Goal: Task Accomplishment & Management: Complete application form

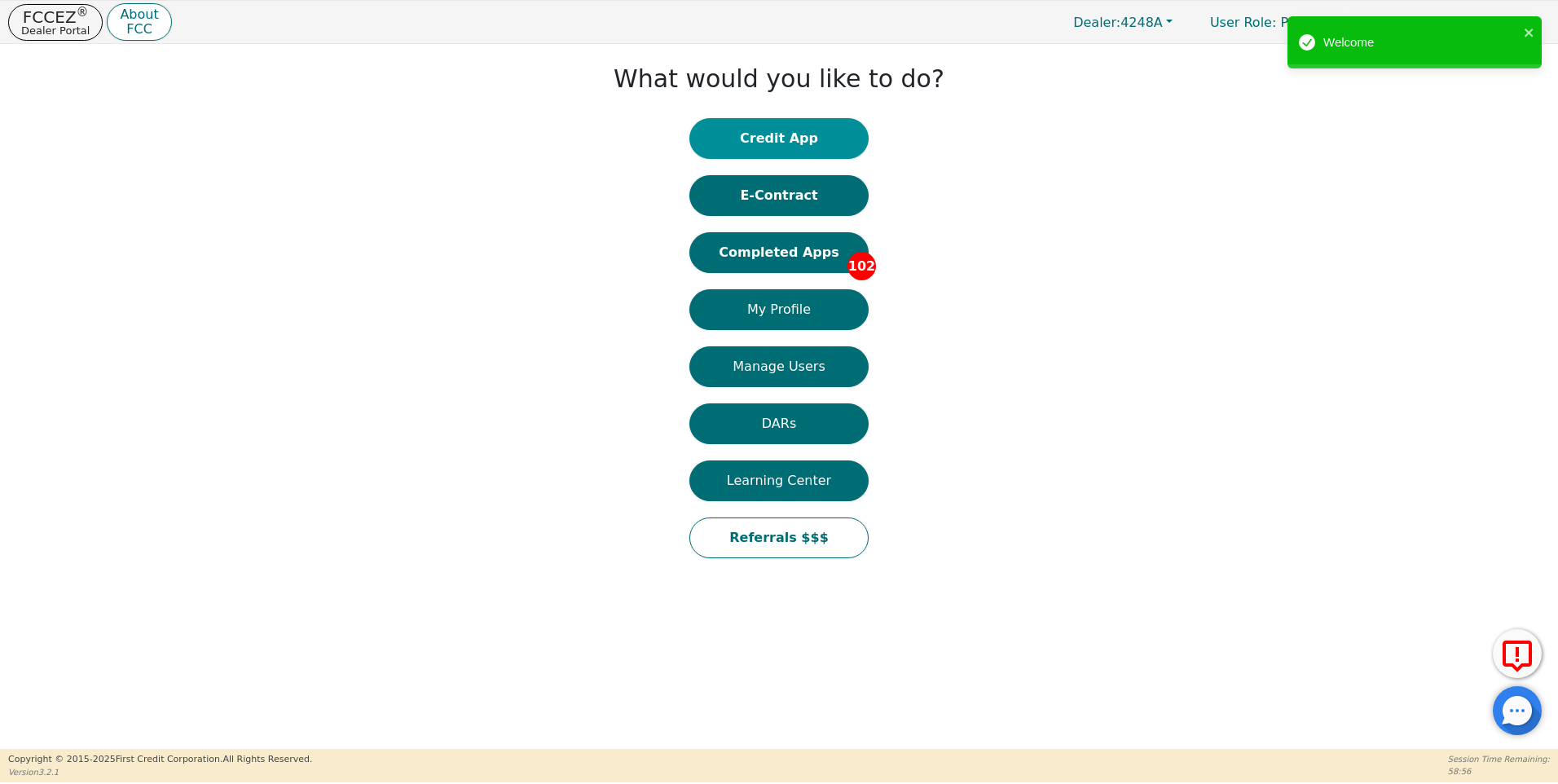
click at [784, 130] on button "Credit App" at bounding box center [778, 138] width 179 height 41
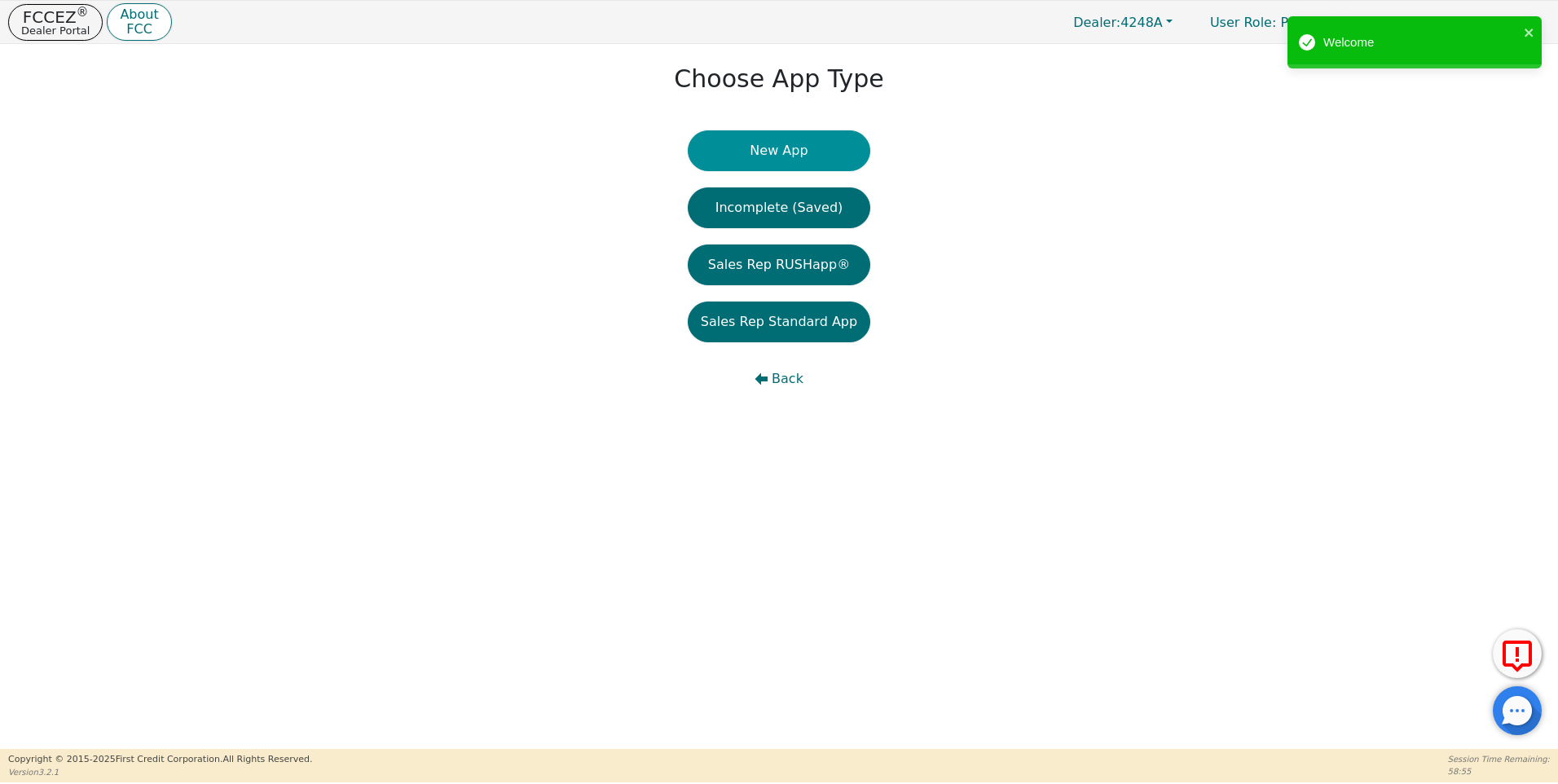
click at [784, 154] on button "New App" at bounding box center [779, 151] width 183 height 41
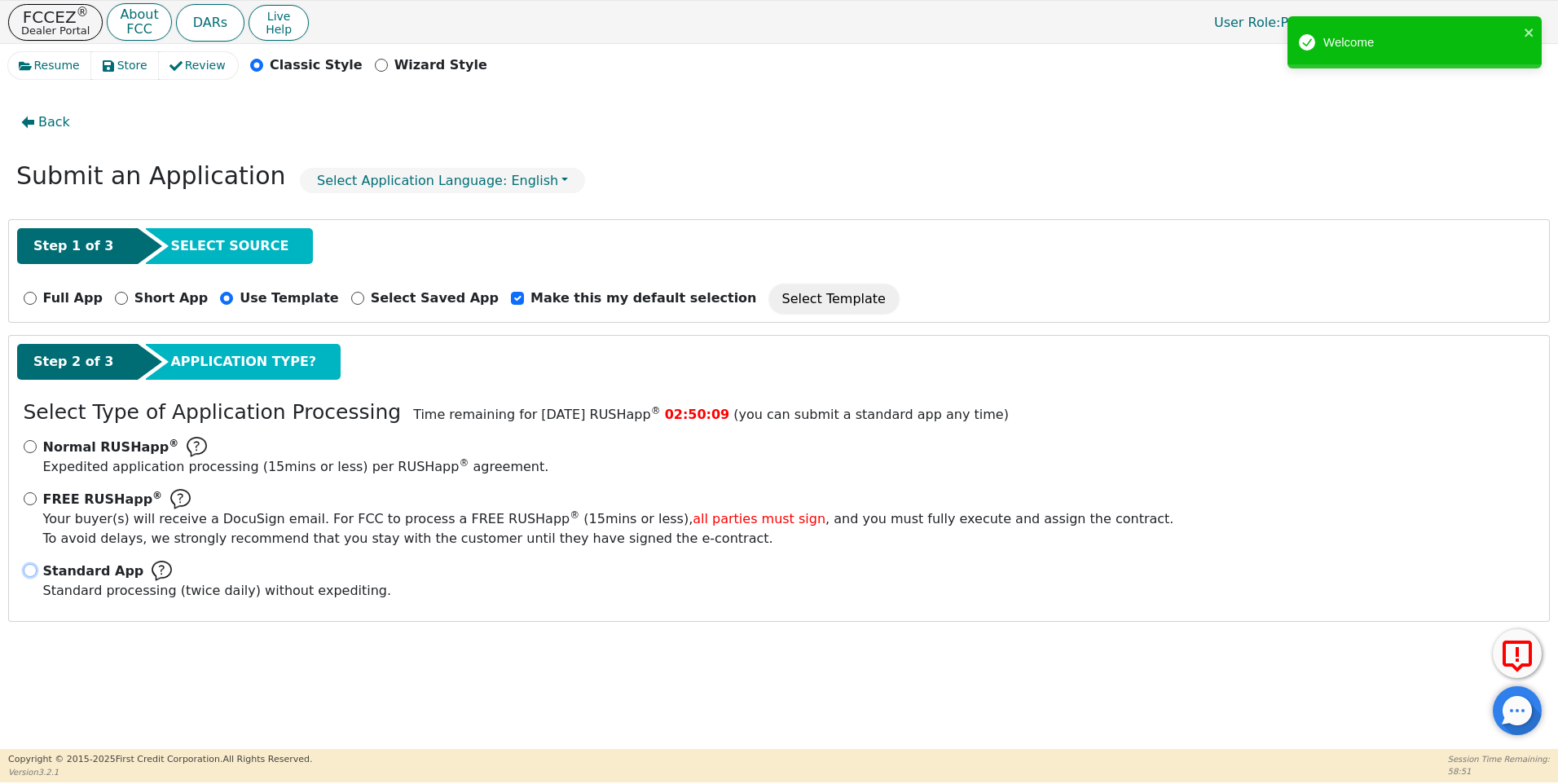
click at [34, 567] on input "Standard App Standard processing (twice daily) without expediting." at bounding box center [29, 569] width 13 height 13
radio input "true"
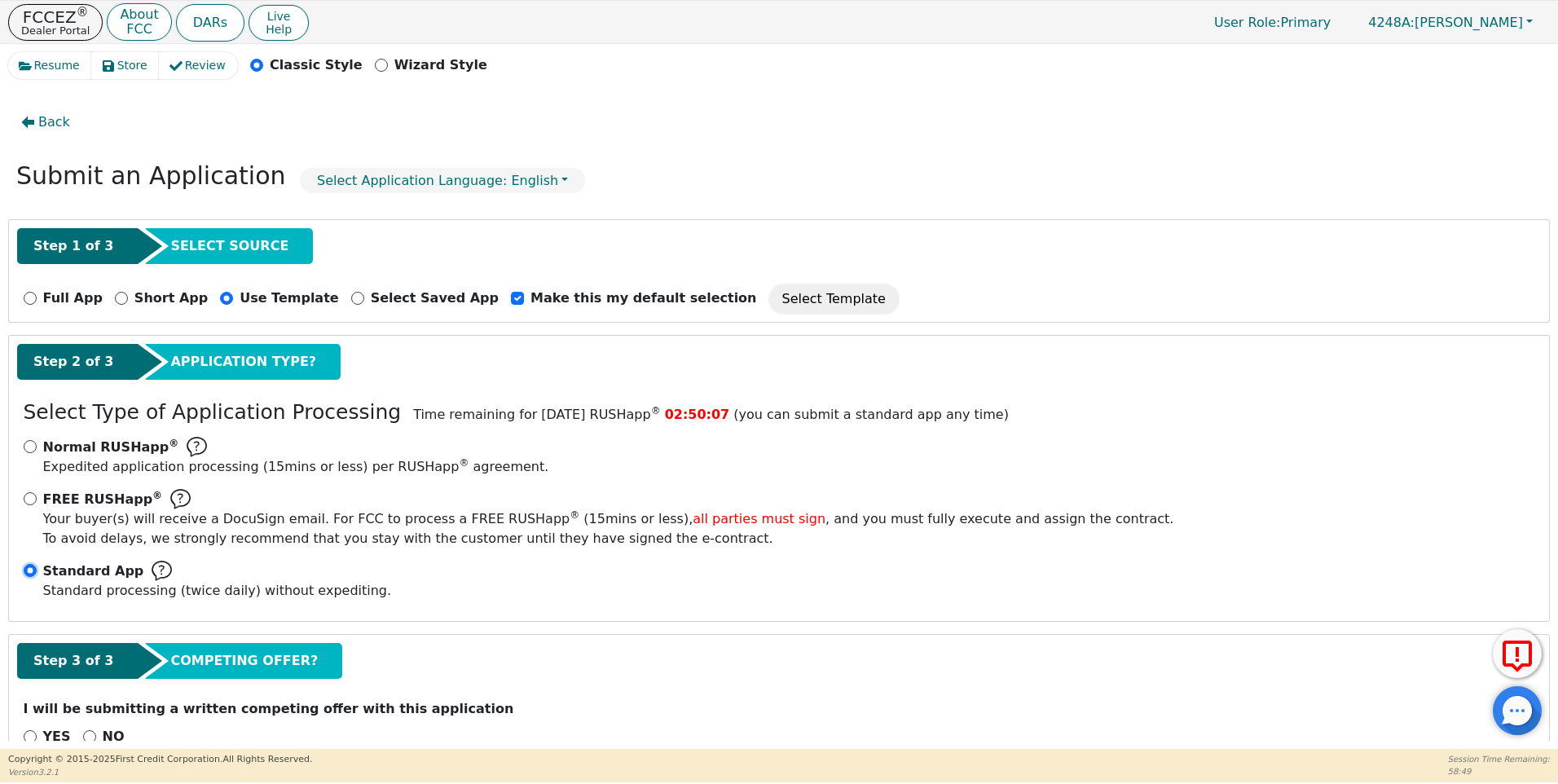
scroll to position [40, 0]
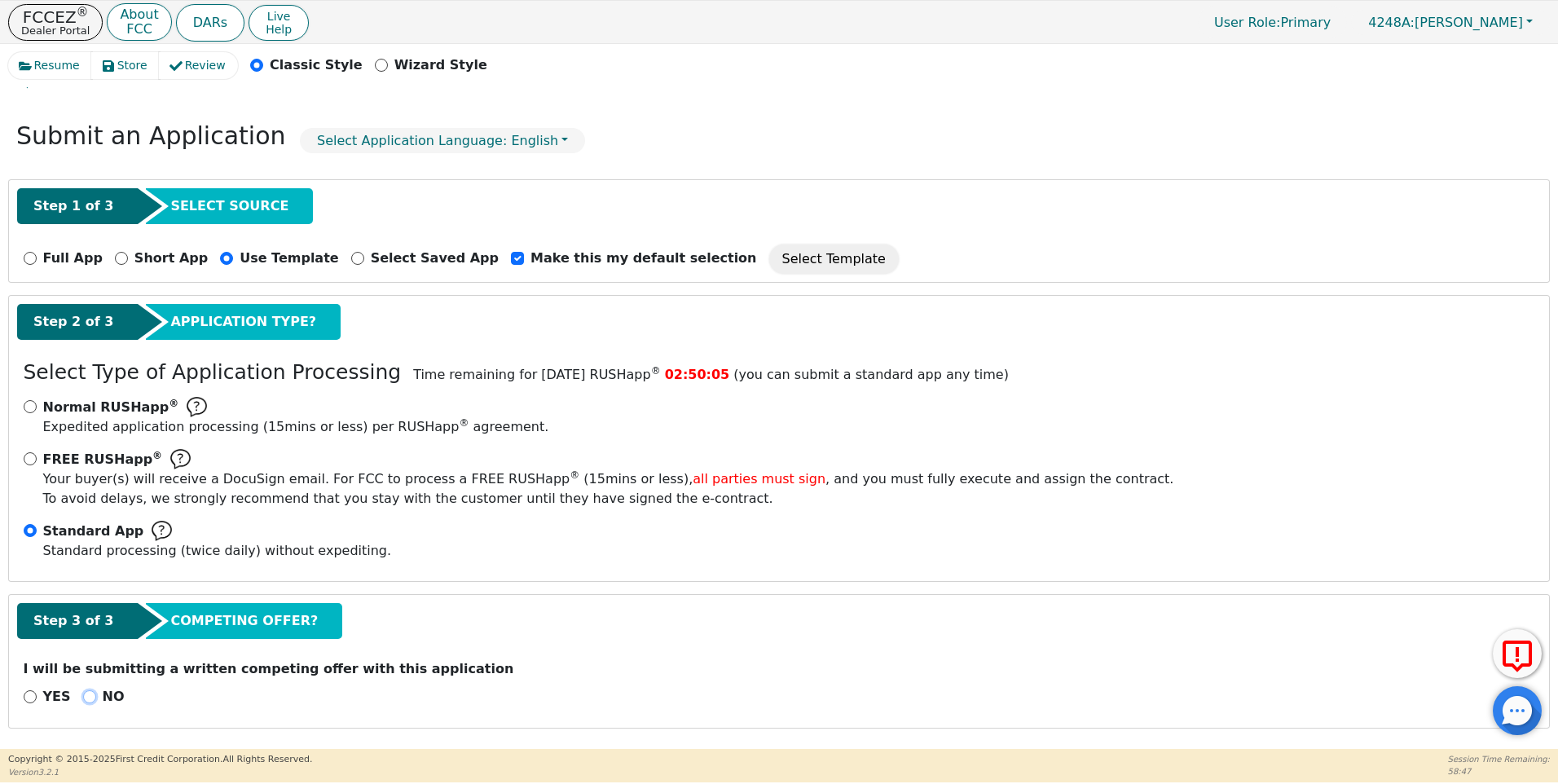
click at [83, 695] on input "NO" at bounding box center [89, 696] width 13 height 13
radio input "true"
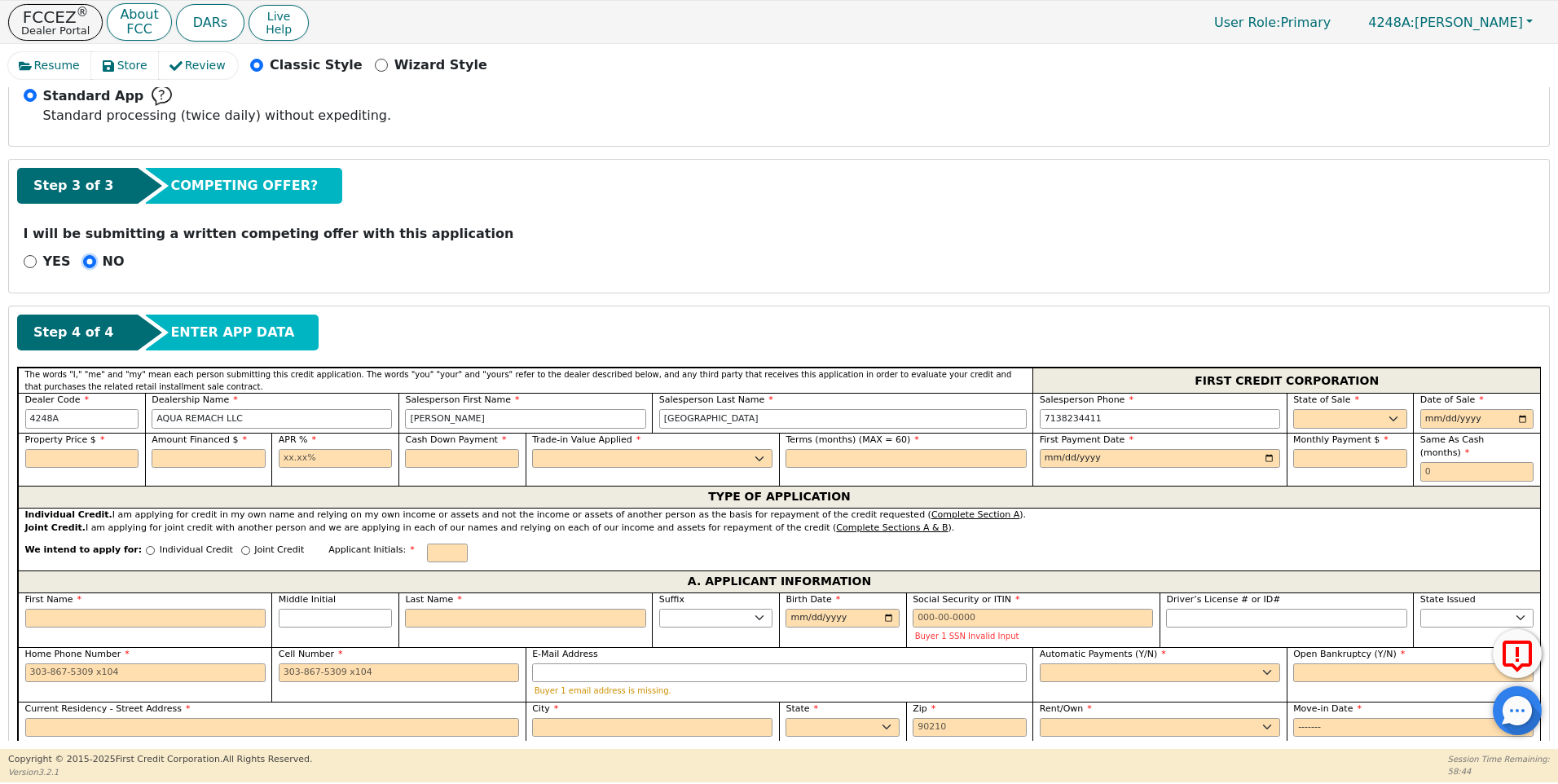
scroll to position [478, 0]
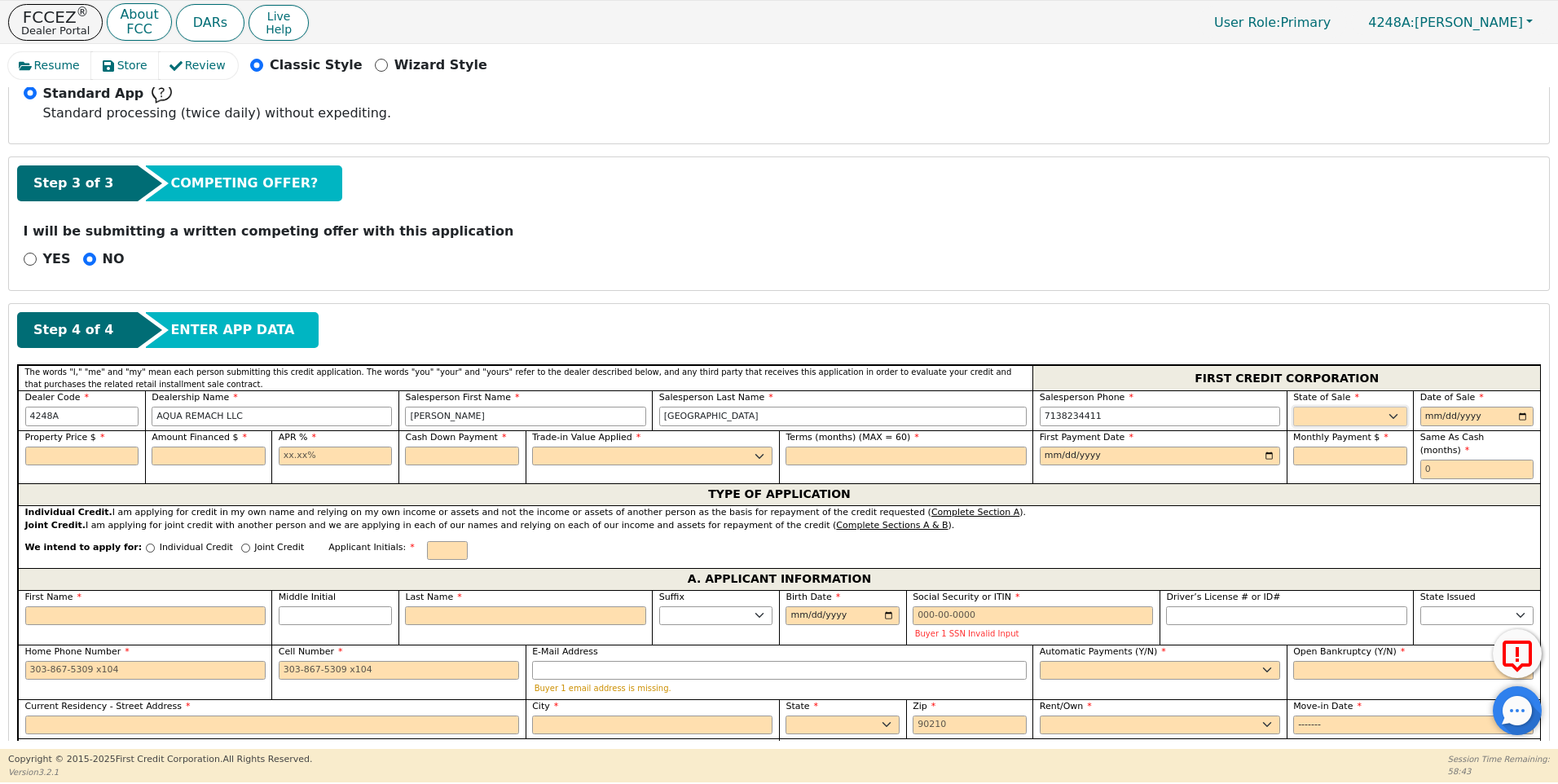
click at [1328, 421] on select "AK AL AR AZ CA CO CT DC DE FL [GEOGRAPHIC_DATA] HI IA ID IL IN KS [GEOGRAPHIC_D…" at bounding box center [1350, 416] width 114 height 20
select select "[GEOGRAPHIC_DATA]"
click at [1328, 420] on select "AK AL AR AZ CA CO CT DC DE FL [GEOGRAPHIC_DATA] HI IA ID IL IN KS [GEOGRAPHIC_D…" at bounding box center [1350, 416] width 114 height 20
click at [1520, 415] on input "date" at bounding box center [1478, 416] width 114 height 20
type input "[DATE]"
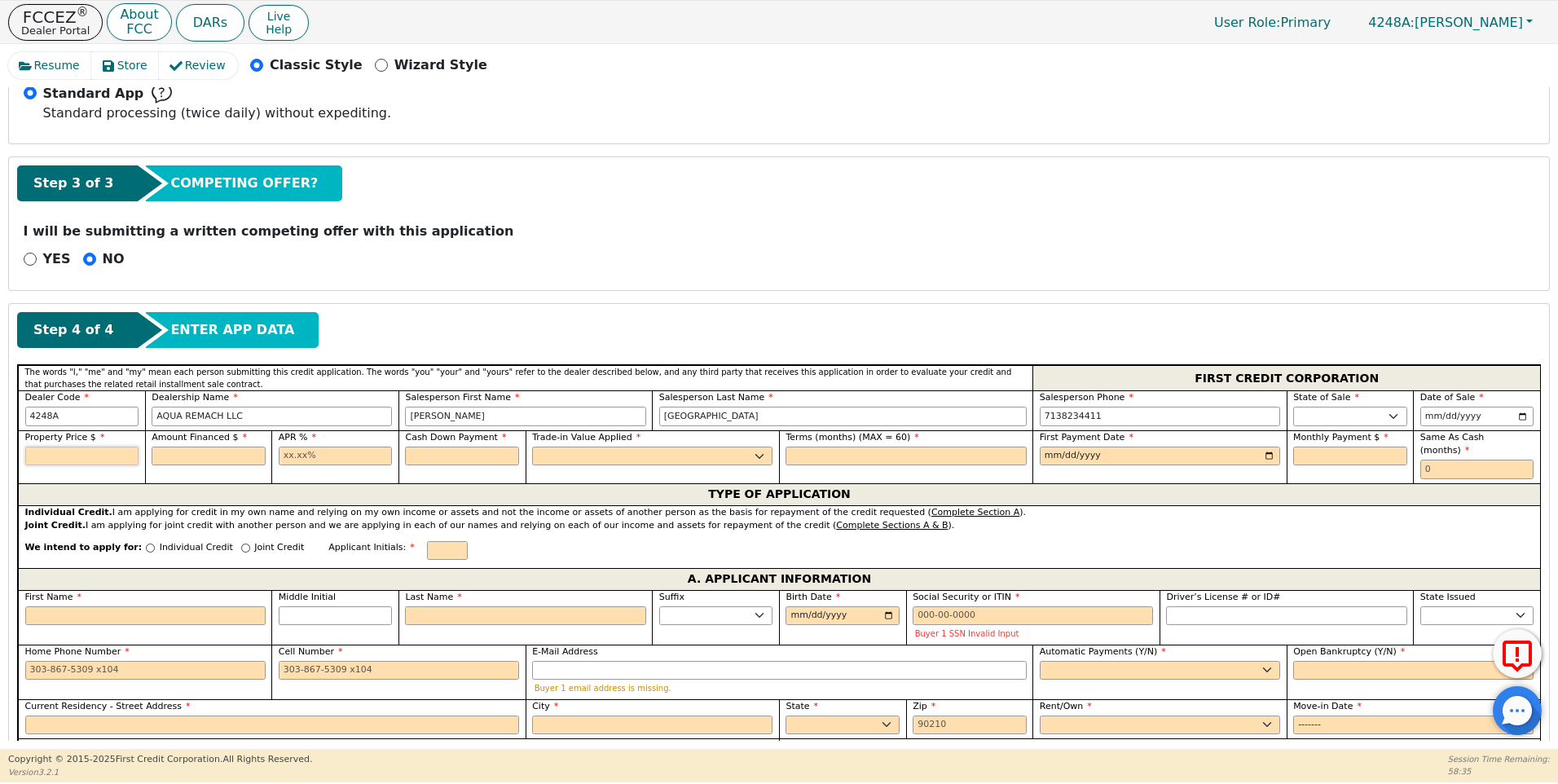
click at [57, 460] on input "text" at bounding box center [82, 456] width 114 height 20
type input "8500.00"
click at [195, 460] on input "text" at bounding box center [209, 456] width 114 height 20
type input "8500.00"
click at [288, 451] on input "text" at bounding box center [336, 456] width 114 height 20
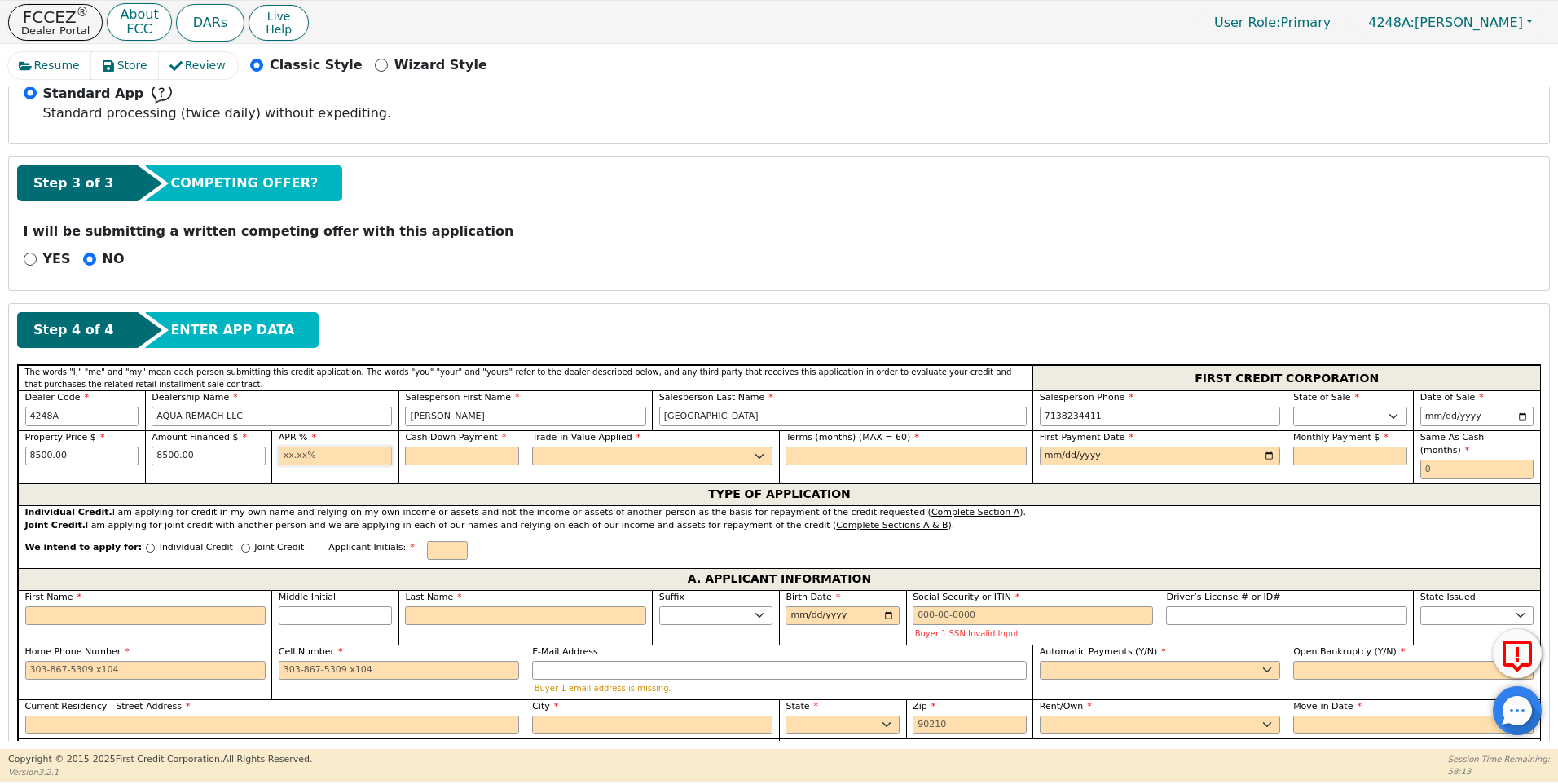
type input "17.99"
click at [430, 448] on input "text" at bounding box center [462, 456] width 114 height 20
type input "0.00"
click at [557, 447] on select "Yes No" at bounding box center [653, 456] width 241 height 20
select select "n"
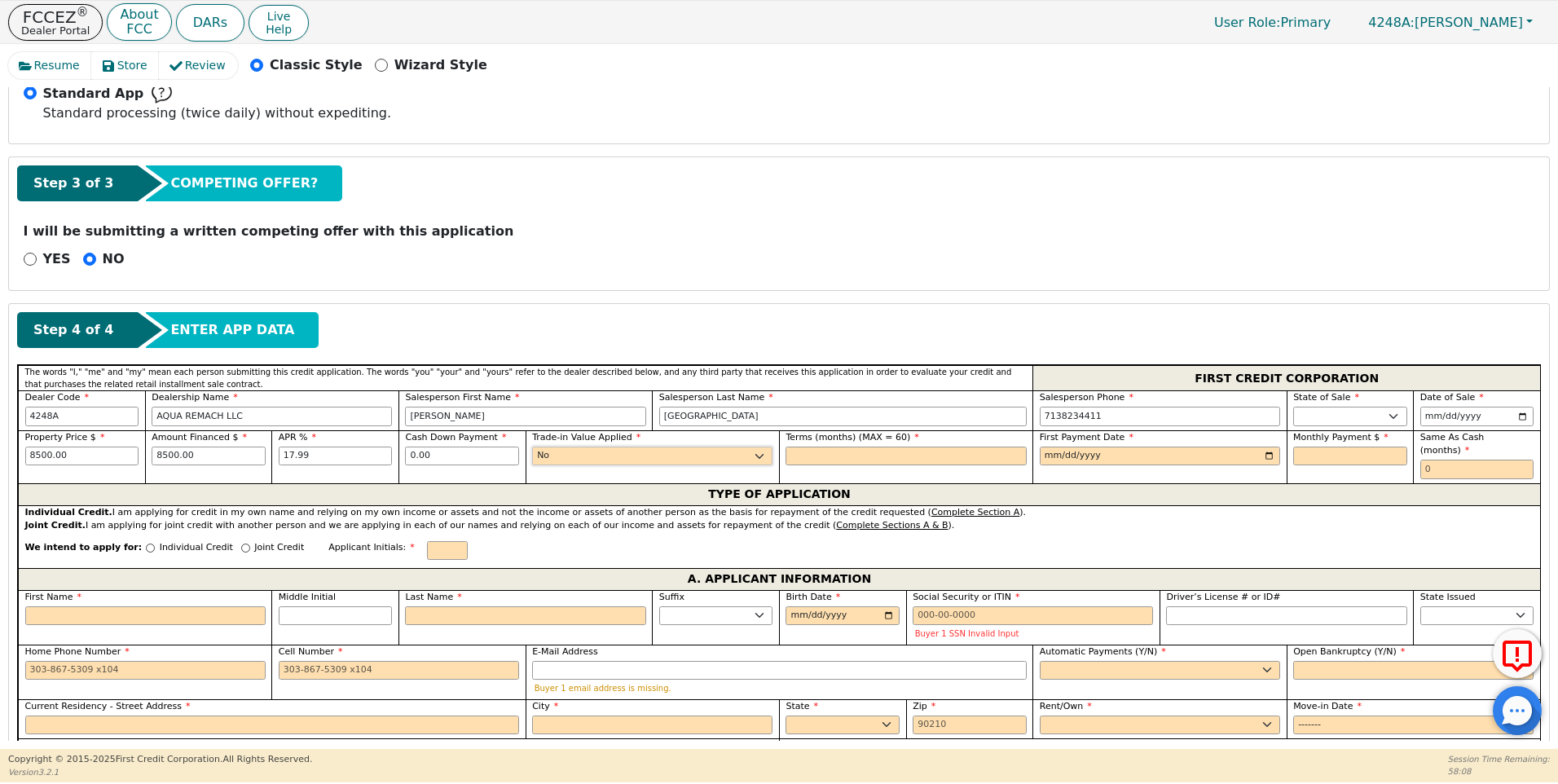
click at [532, 447] on select "Yes No" at bounding box center [653, 456] width 241 height 20
click at [806, 449] on input "text" at bounding box center [906, 456] width 241 height 20
type input "60"
click at [1073, 457] on input "date" at bounding box center [1160, 456] width 241 height 20
click at [1263, 455] on input "date" at bounding box center [1160, 456] width 241 height 20
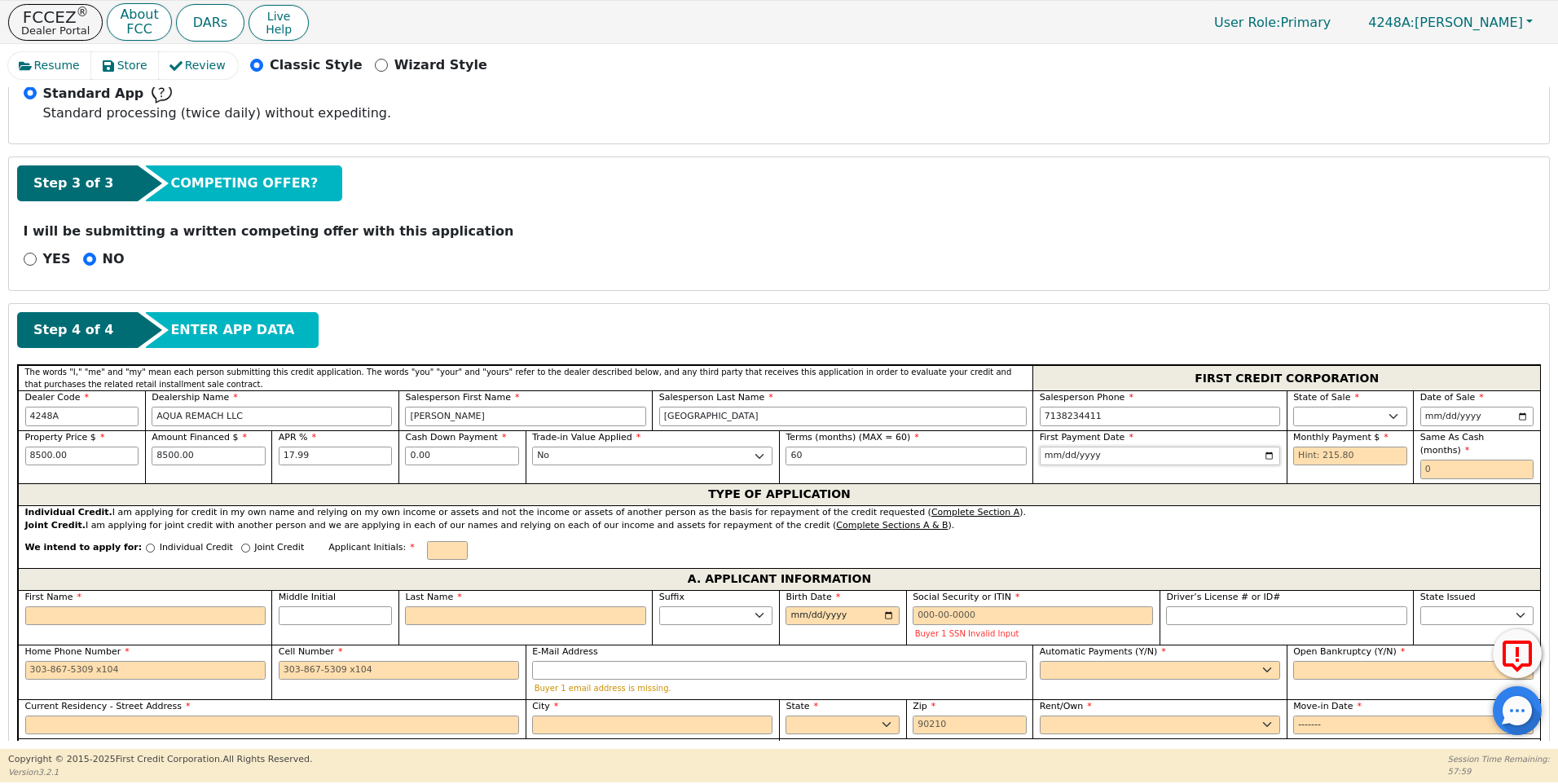
type input "[DATE]"
click at [1293, 452] on input "text" at bounding box center [1350, 456] width 114 height 20
type input "215.80"
click at [1413, 452] on div "Same As Cash (months)" at bounding box center [1476, 456] width 127 height 53
click at [1426, 459] on input "text" at bounding box center [1478, 469] width 114 height 20
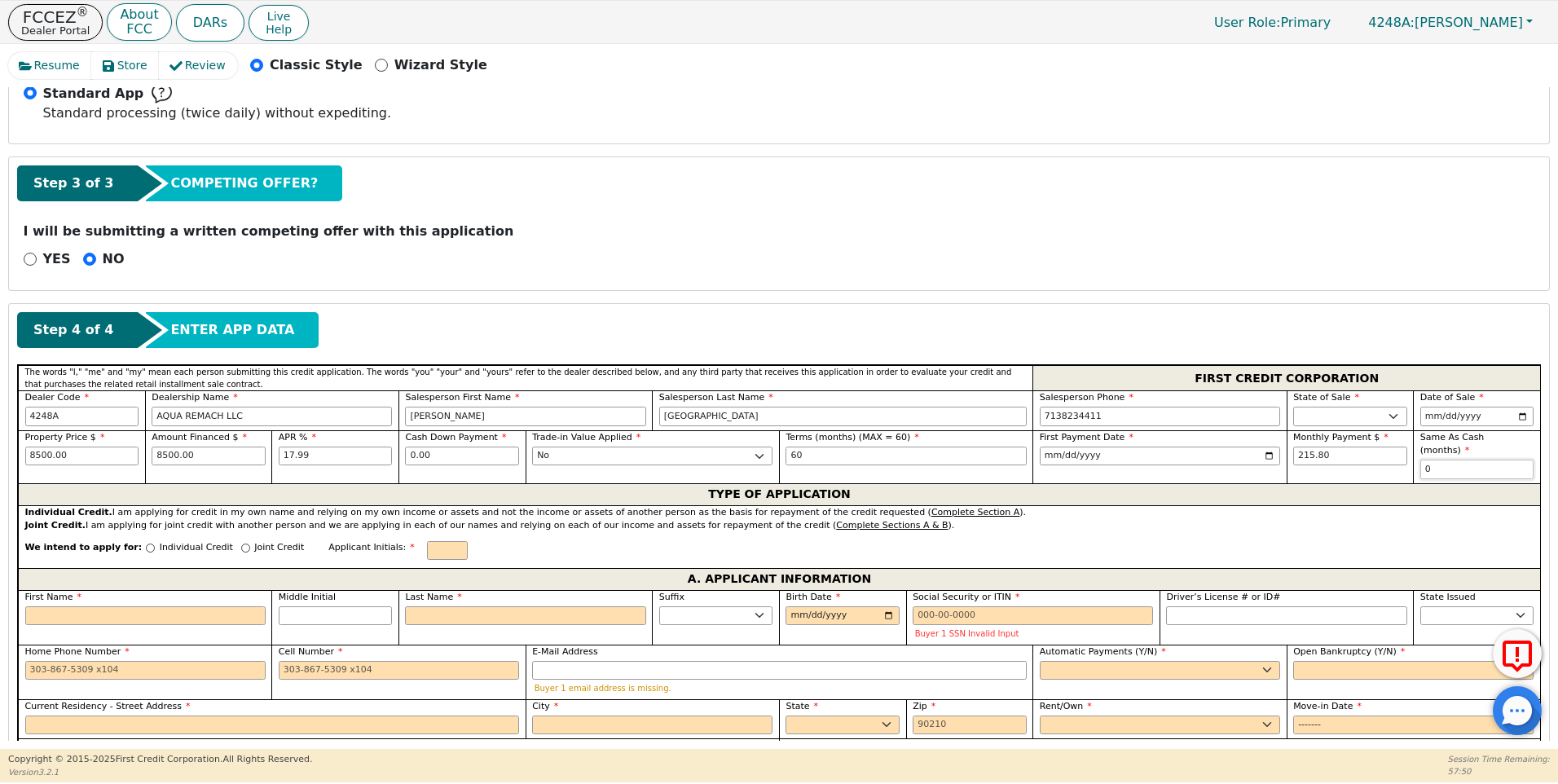
type input "0"
click at [96, 606] on input "First Name" at bounding box center [145, 615] width 241 height 20
type input "J"
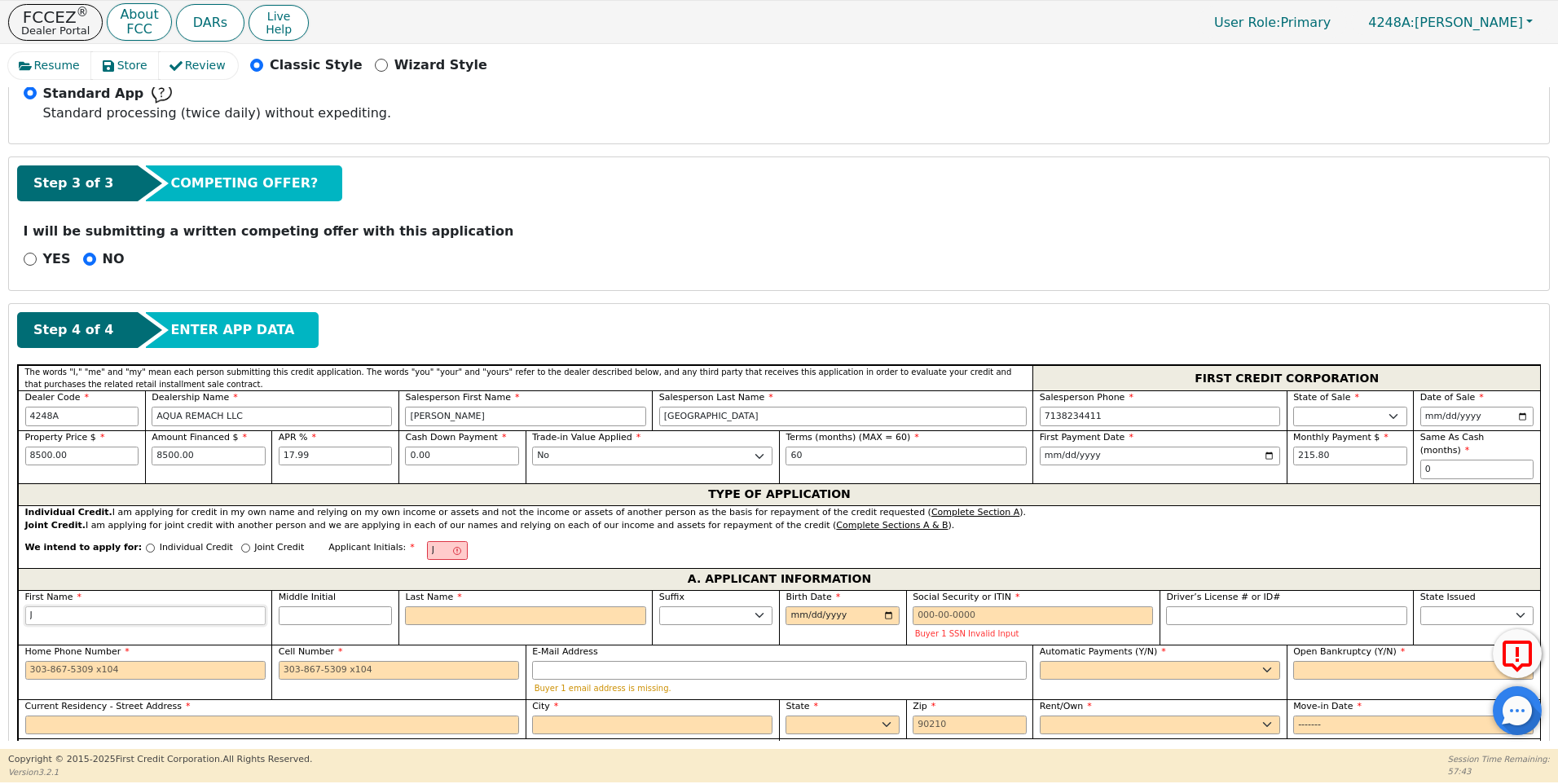
type input "[PERSON_NAME]"
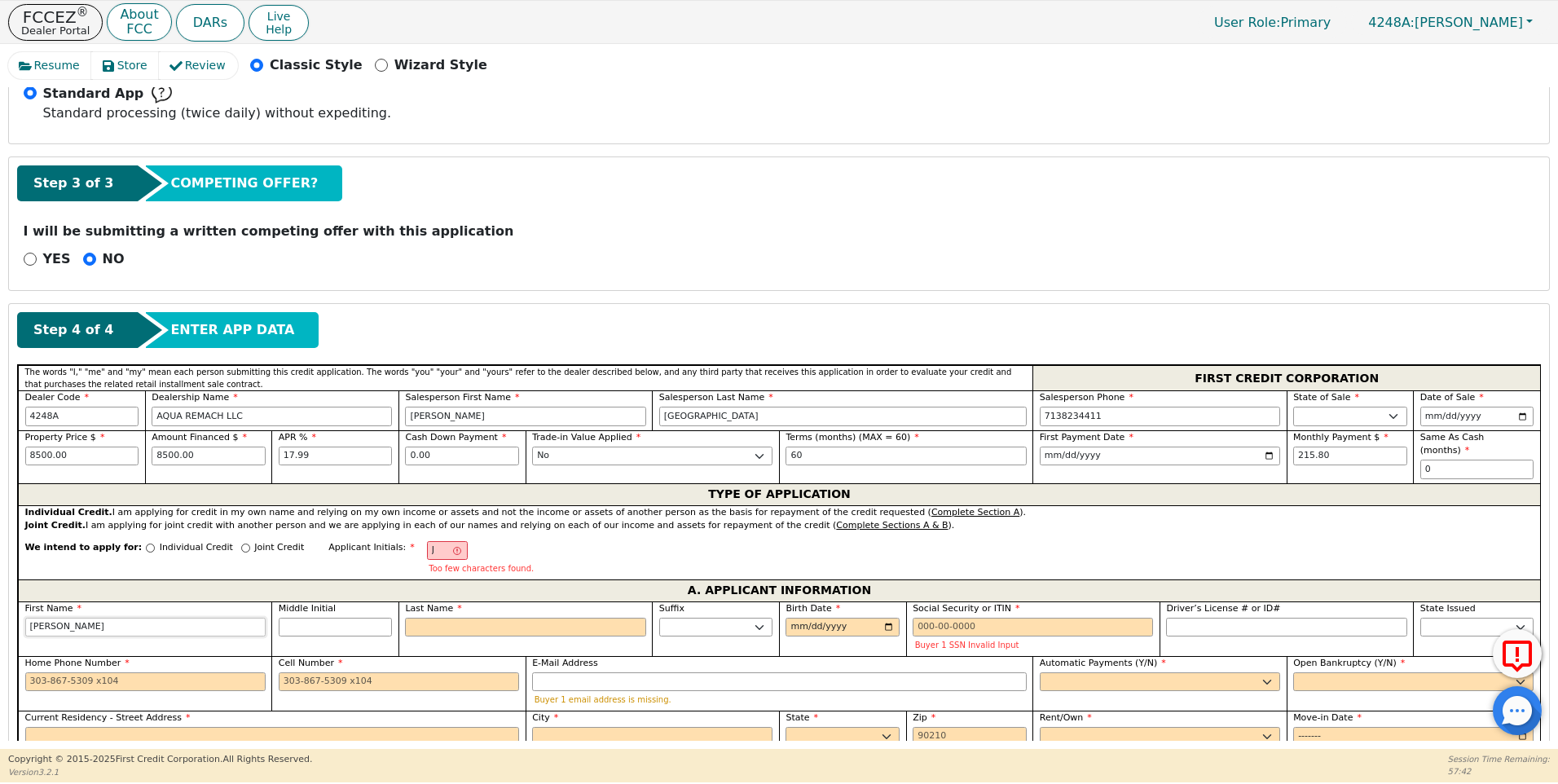
type input "JAC"
type input "[PERSON_NAME]"
type input "JACIN"
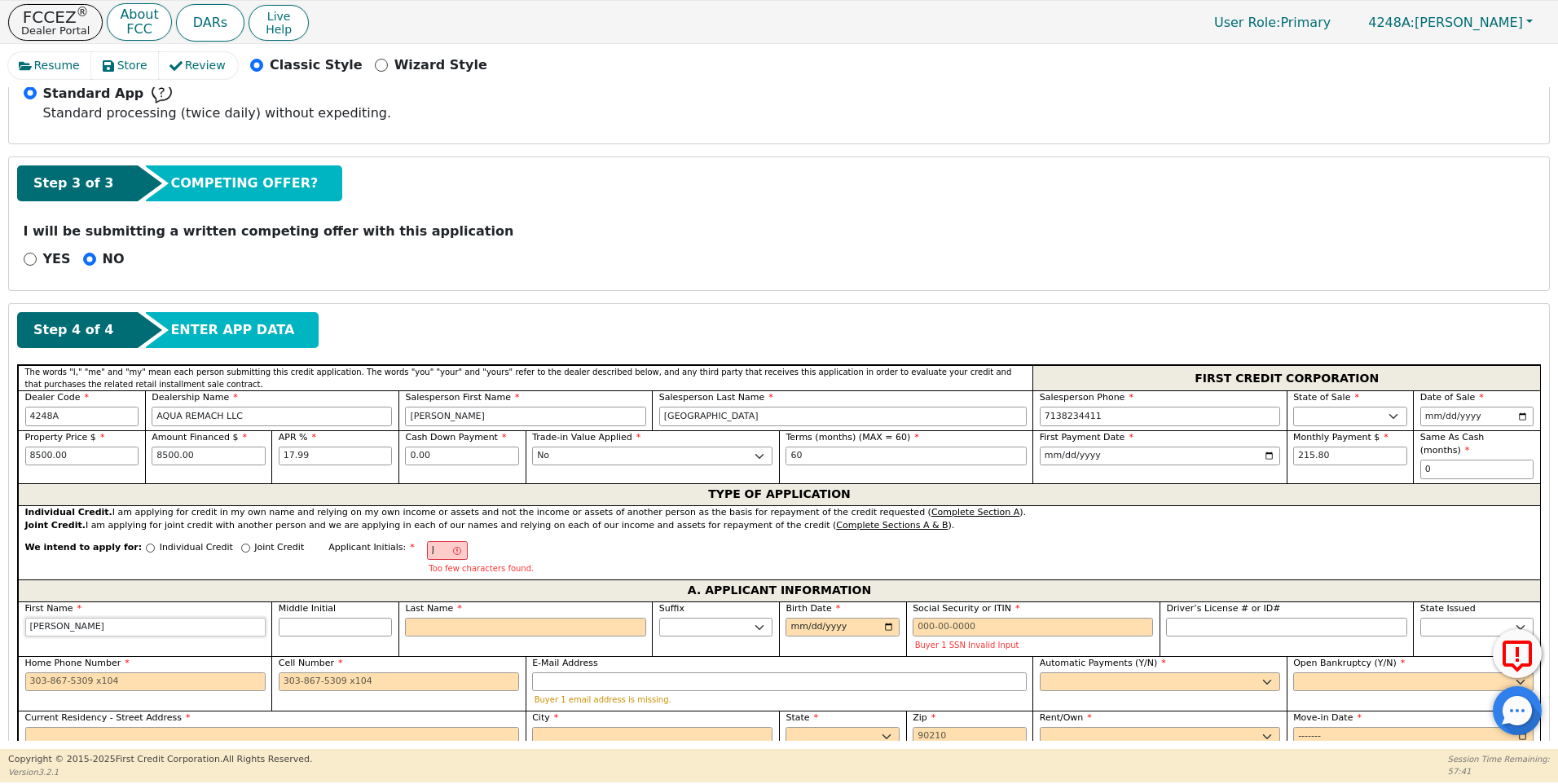
type input "JACIN"
type input "JACINT"
type input "[PERSON_NAME]"
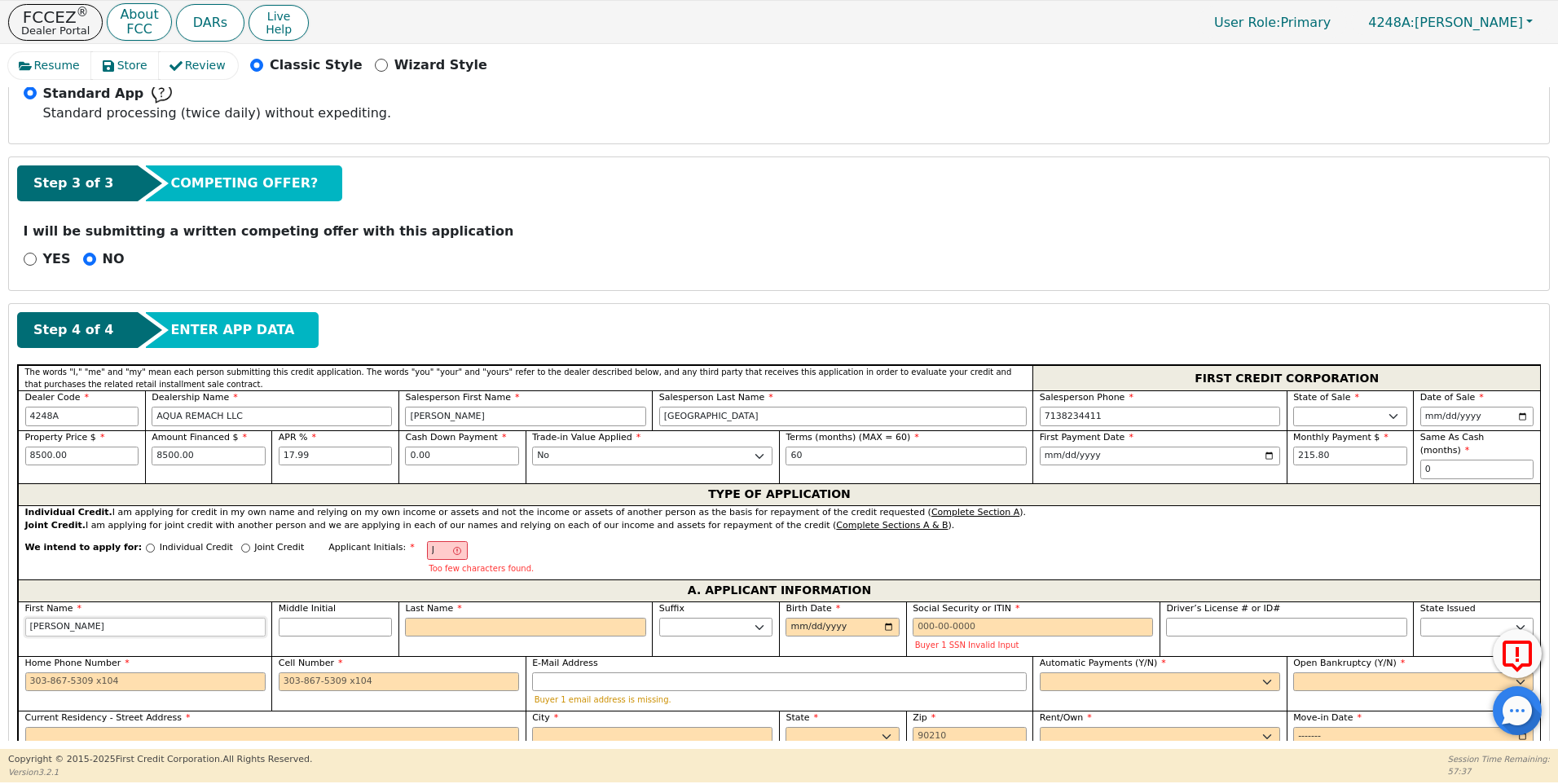
type input "[PERSON_NAME]"
click at [424, 618] on input "Last Name" at bounding box center [525, 627] width 241 height 20
type input "JR"
type input "R"
type input "[PERSON_NAME]"
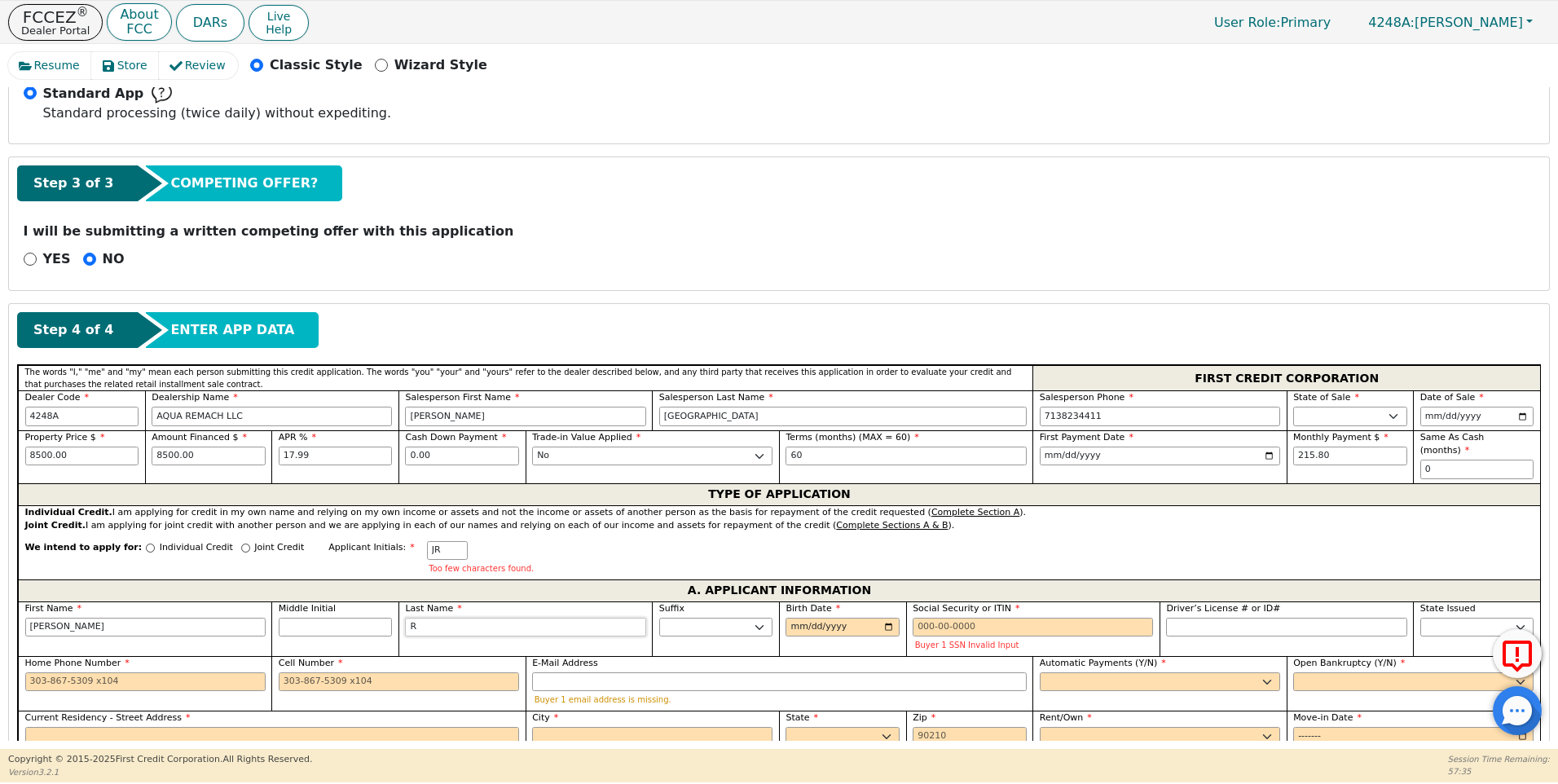
type input "RO"
type input "[PERSON_NAME]"
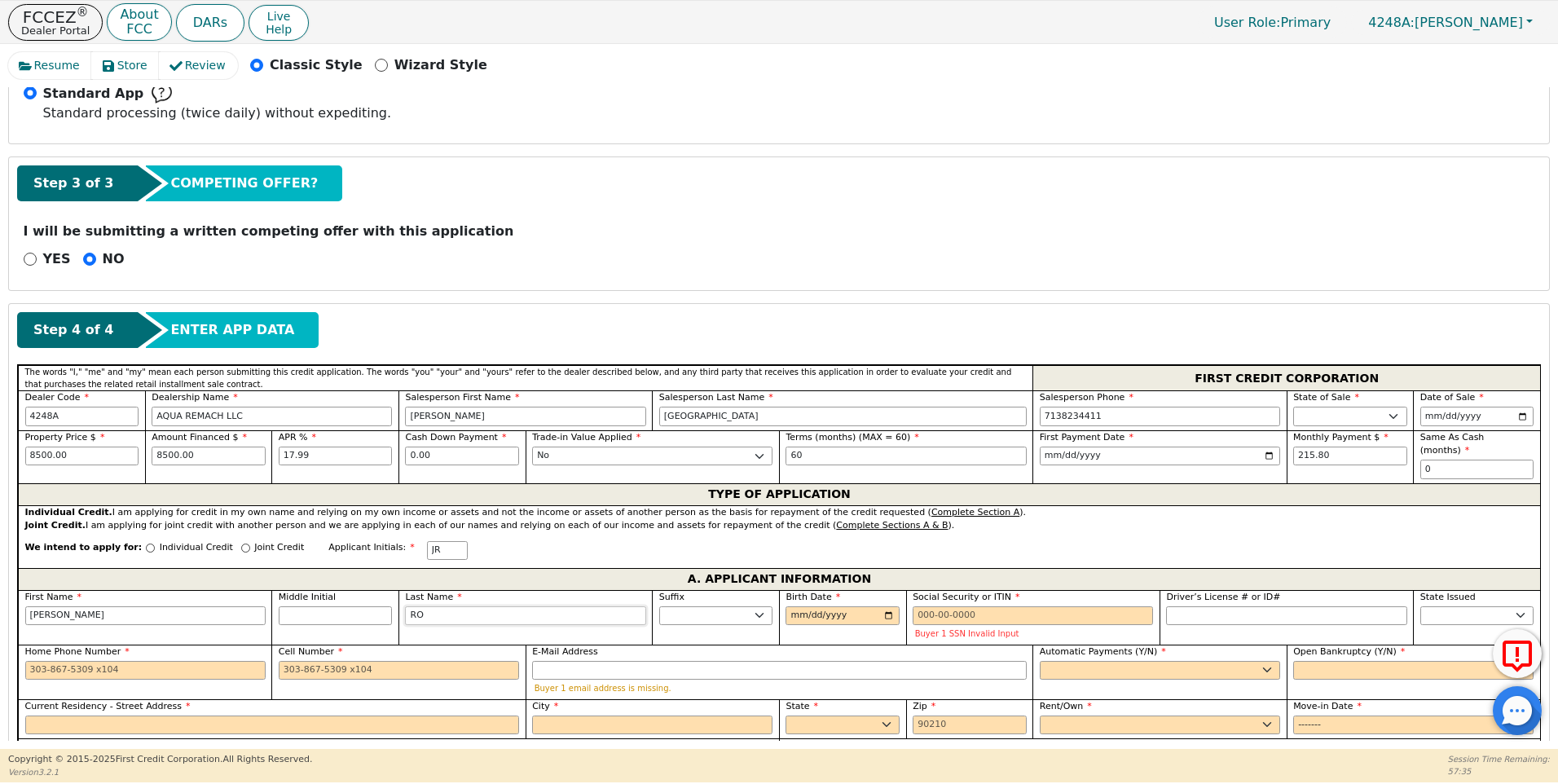
type input "ROS"
type input "[PERSON_NAME]"
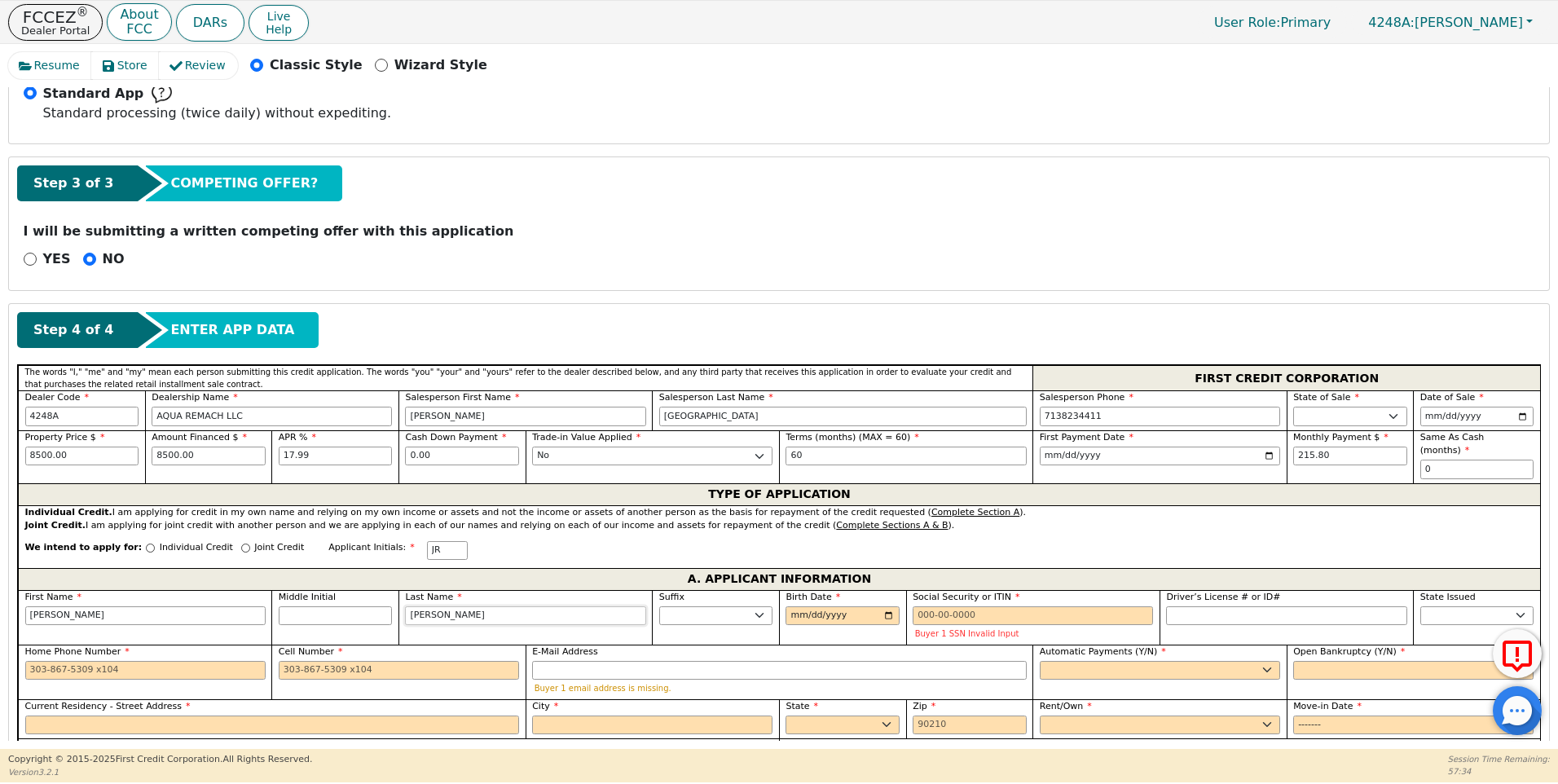
type input "[PERSON_NAME]"
click at [797, 606] on input "Birth Date" at bounding box center [843, 615] width 114 height 20
type input "[DATE]"
click at [925, 606] on input "Social Security or ITIN" at bounding box center [1033, 615] width 241 height 20
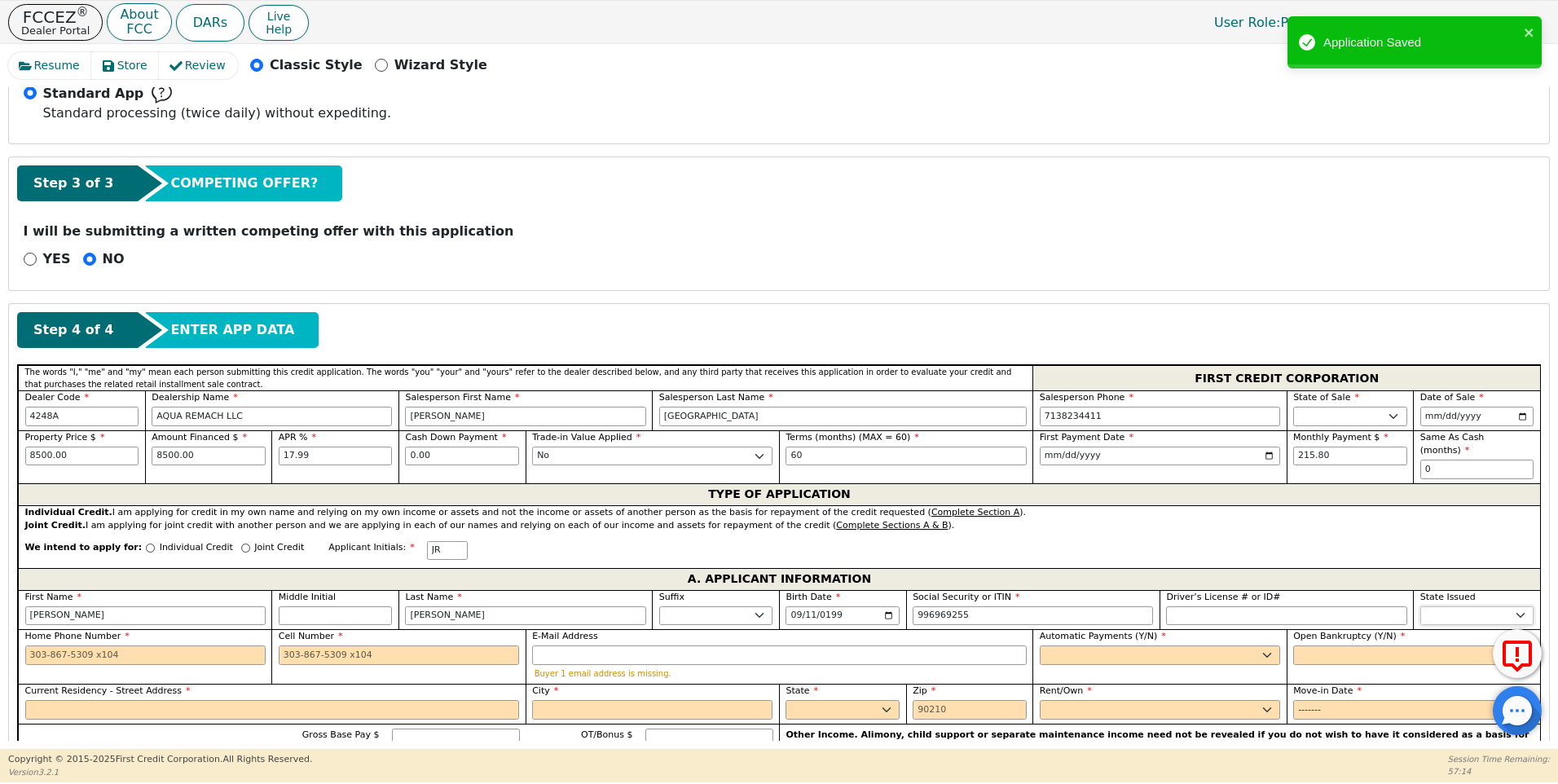
type input "***-**-9255"
click at [1430, 606] on select "AK AL AR AZ CA CO CT DC DE FL [GEOGRAPHIC_DATA] HI IA ID IL IN KS [GEOGRAPHIC_D…" at bounding box center [1478, 615] width 114 height 20
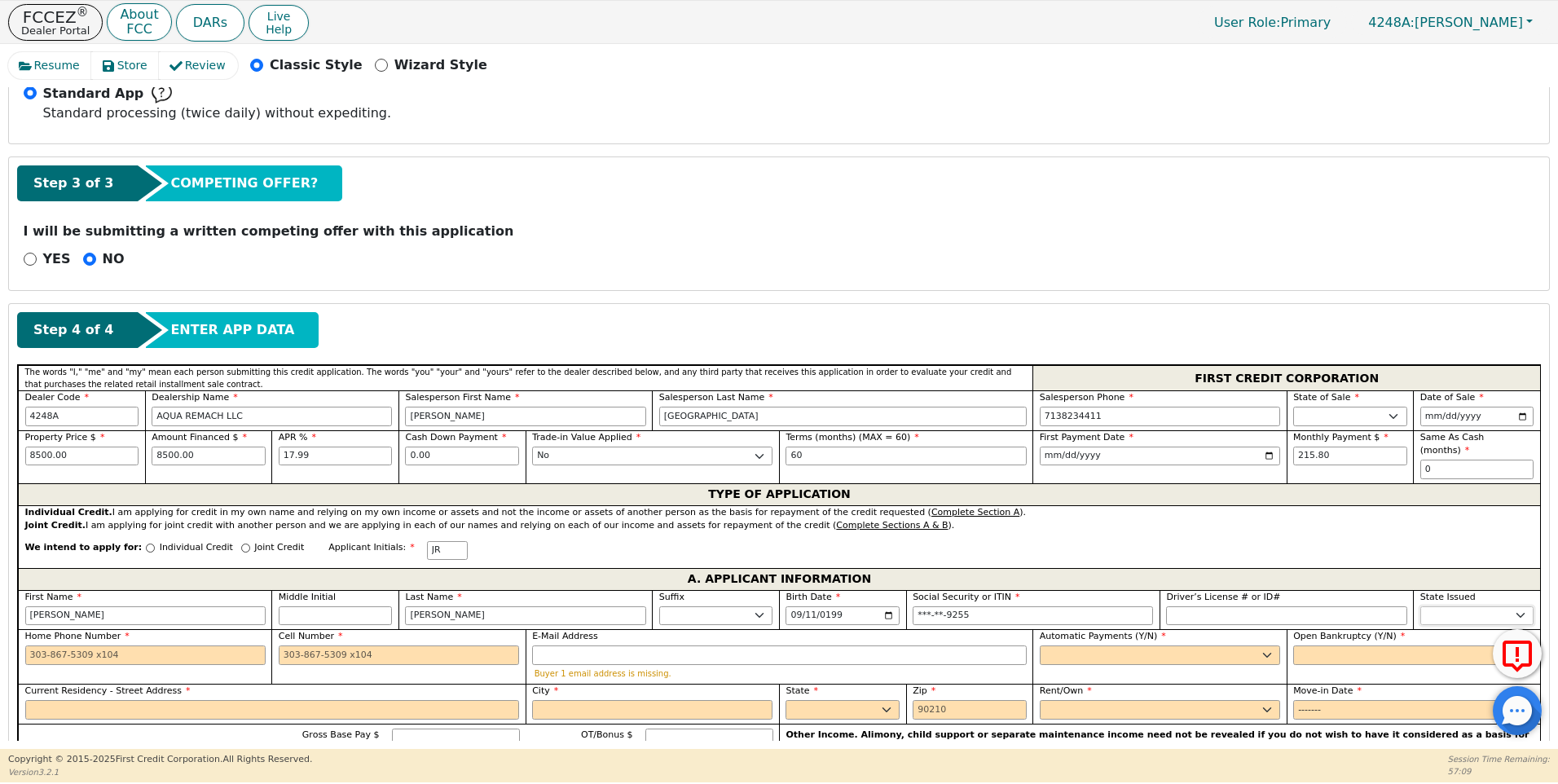
select select "[GEOGRAPHIC_DATA]"
click at [31, 646] on input "Home Phone Number" at bounding box center [145, 655] width 241 height 20
type input "[PHONE_NUMBER]"
click at [290, 646] on input "Cell Number" at bounding box center [399, 655] width 241 height 20
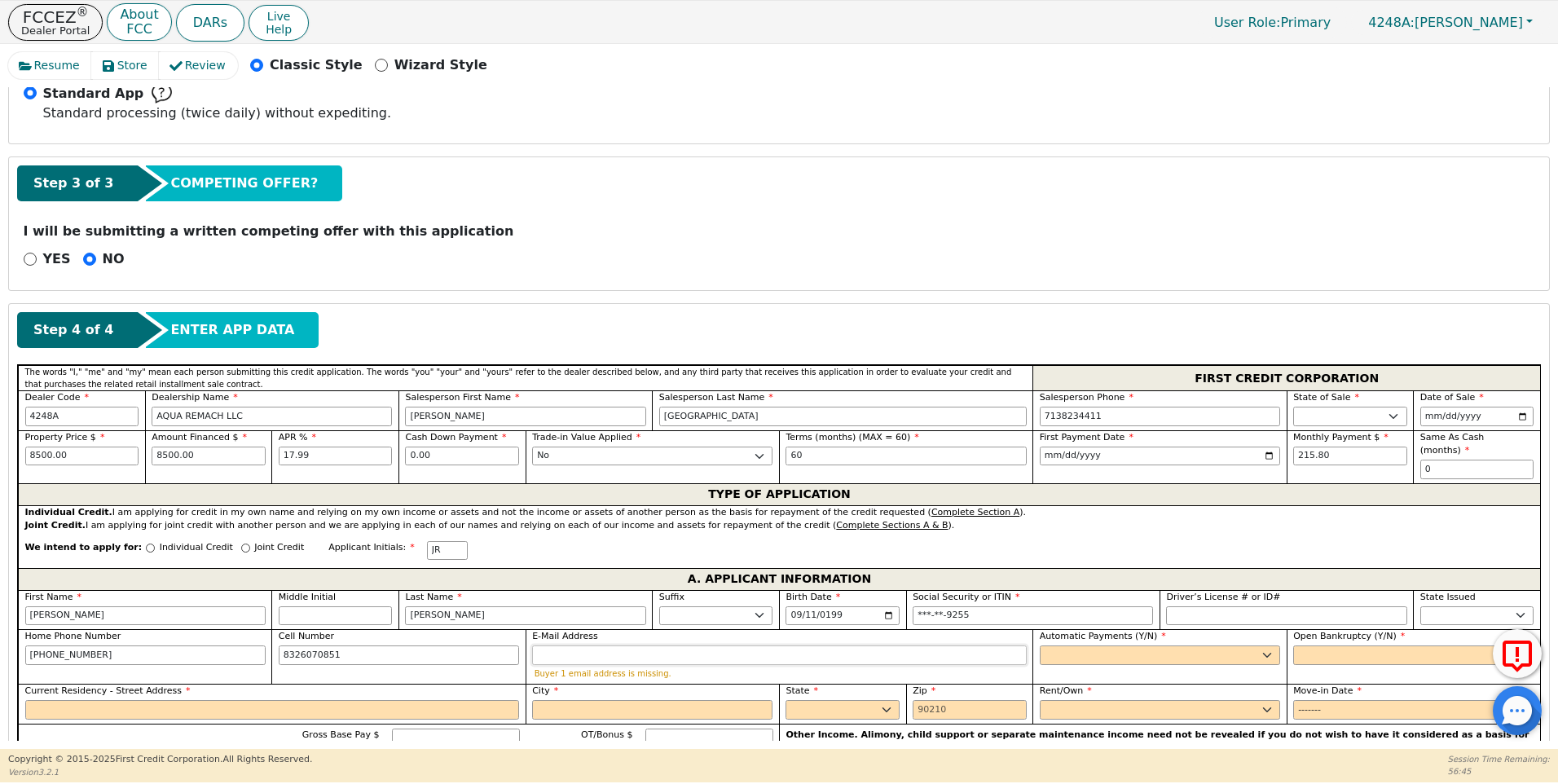
type input "[PHONE_NUMBER]"
click at [550, 646] on input "E-Mail Address" at bounding box center [779, 655] width 494 height 20
click at [1053, 646] on select "Yes No" at bounding box center [1160, 655] width 241 height 20
select select "y"
click at [1040, 646] on select "Yes No" at bounding box center [1160, 655] width 241 height 20
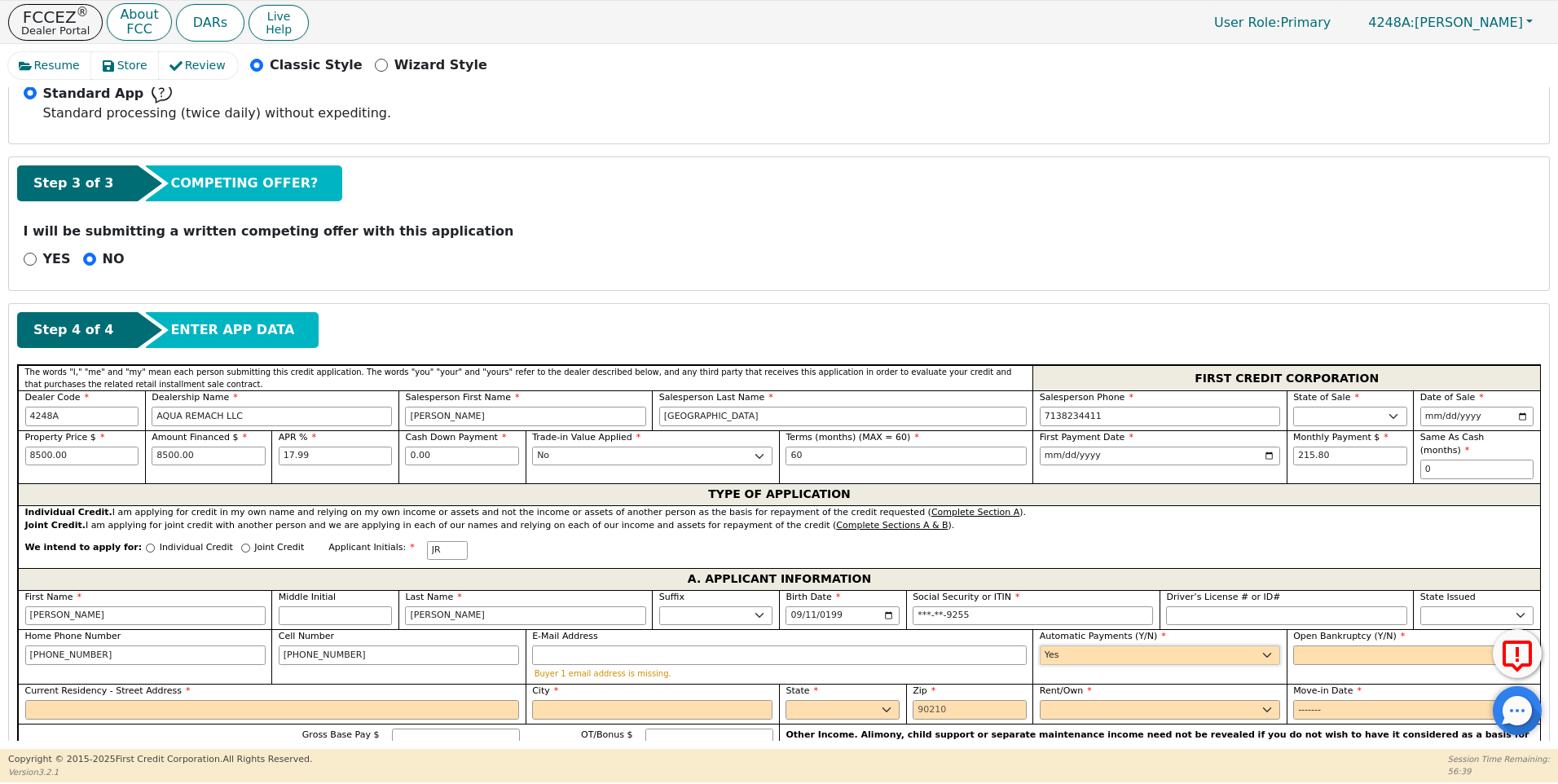
type input "[PERSON_NAME]"
click at [1320, 646] on select "Yes No" at bounding box center [1413, 655] width 241 height 20
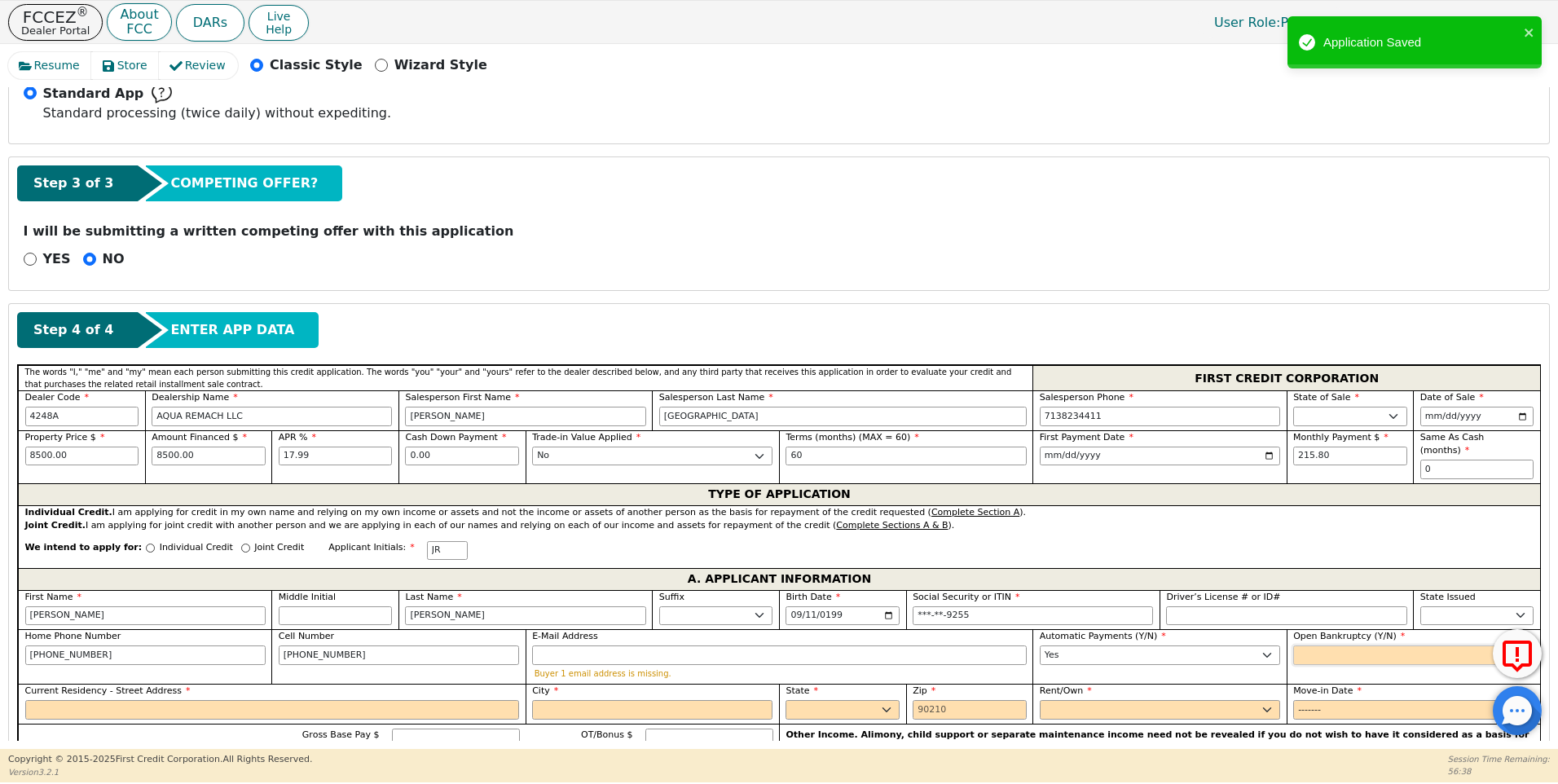
select select "n"
click at [1293, 646] on select "Yes No" at bounding box center [1413, 655] width 241 height 20
click at [61, 701] on input "Current Residency - Street Address" at bounding box center [272, 710] width 494 height 20
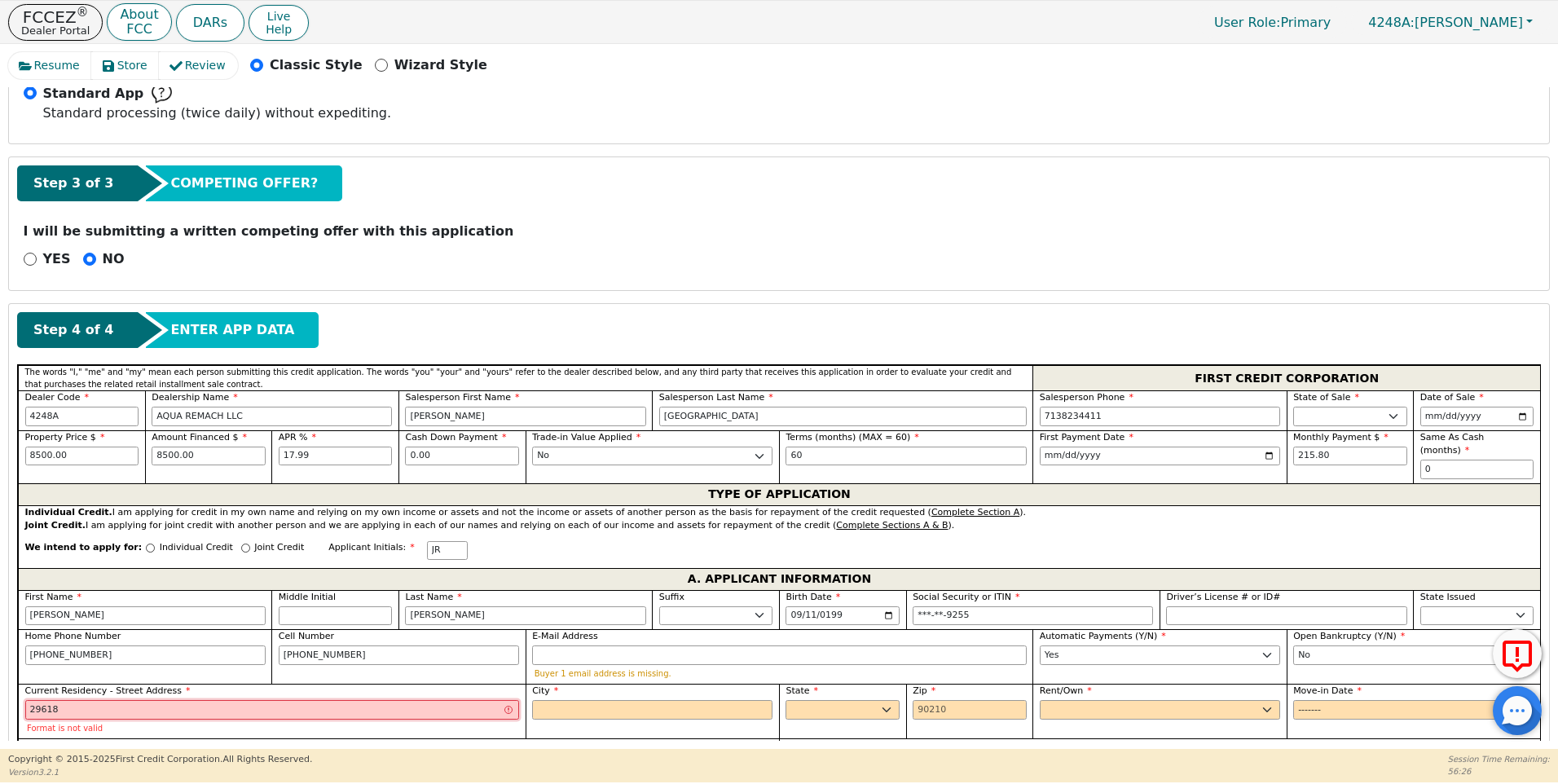
click at [233, 700] on input "29618" at bounding box center [272, 710] width 494 height 20
type input "[GEOGRAPHIC_DATA]"
type input "[PERSON_NAME]"
type input "MAGNOLIA"
select select "[GEOGRAPHIC_DATA]"
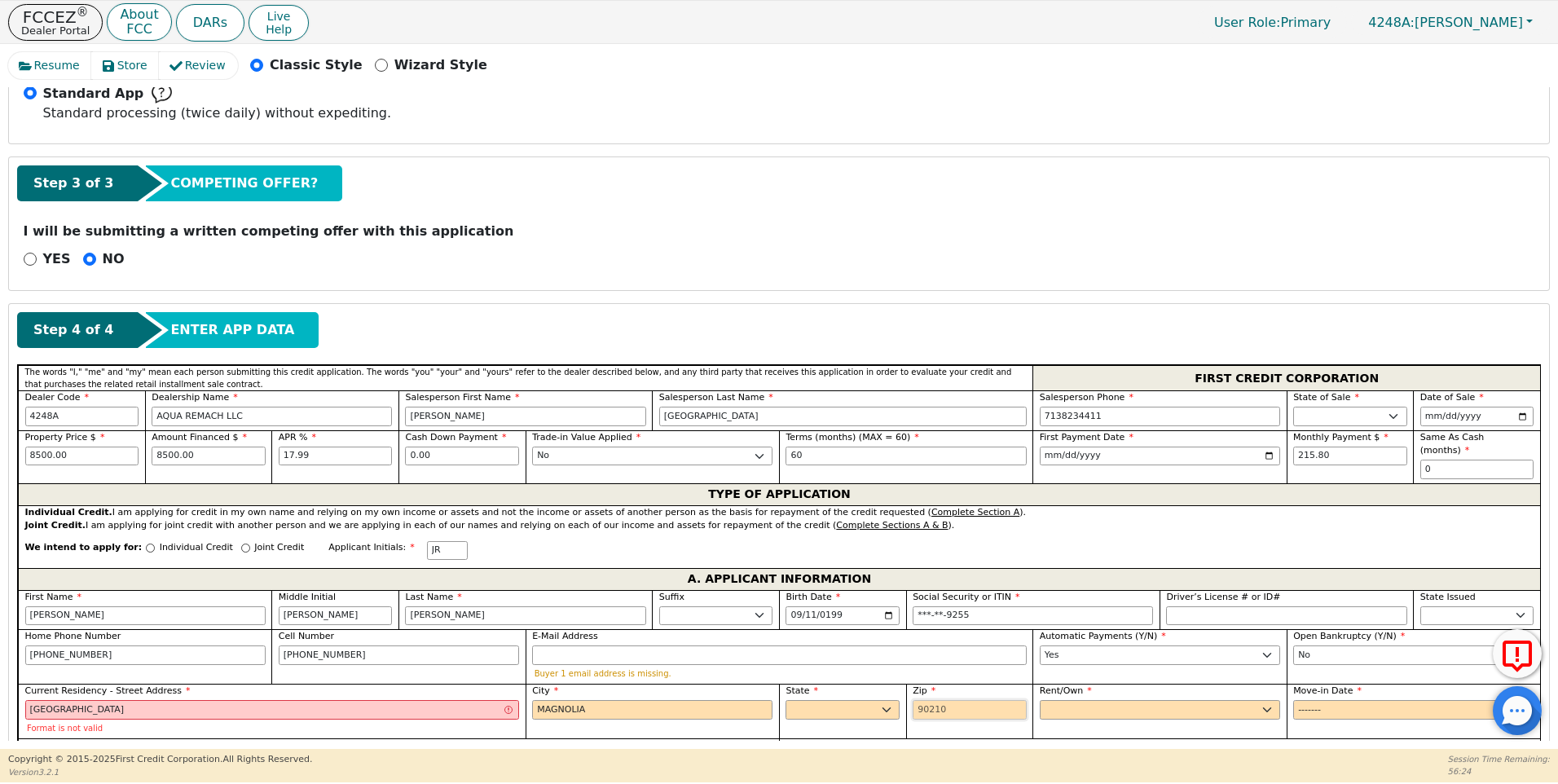
type input "77354"
type input "[GEOGRAPHIC_DATA]"
type input "MAGNOLIA"
select select "[GEOGRAPHIC_DATA]"
type input "[PERSON_NAME]"
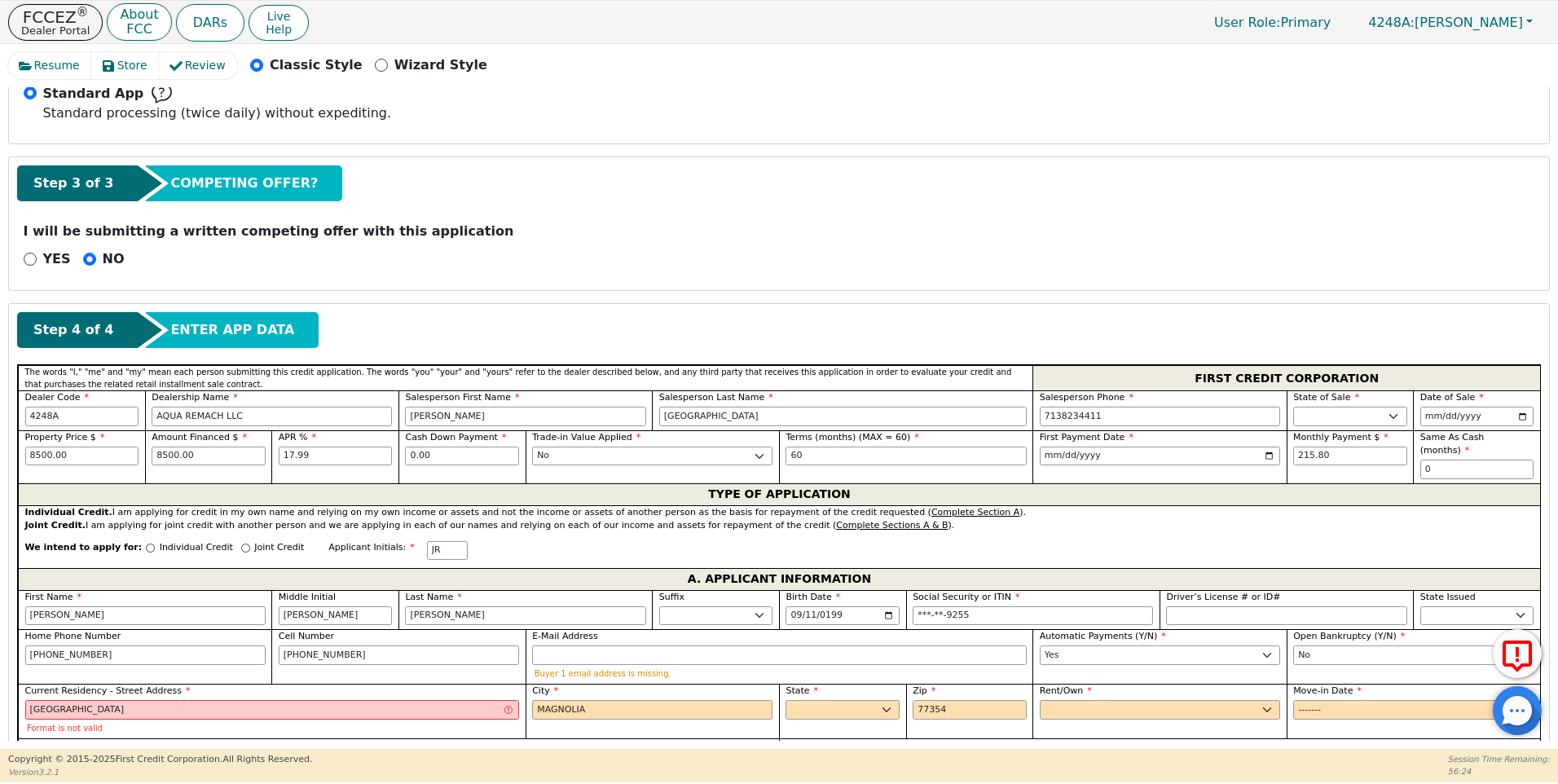
type input "[PERSON_NAME]"
type input "JRR"
type input "[PERSON_NAME]"
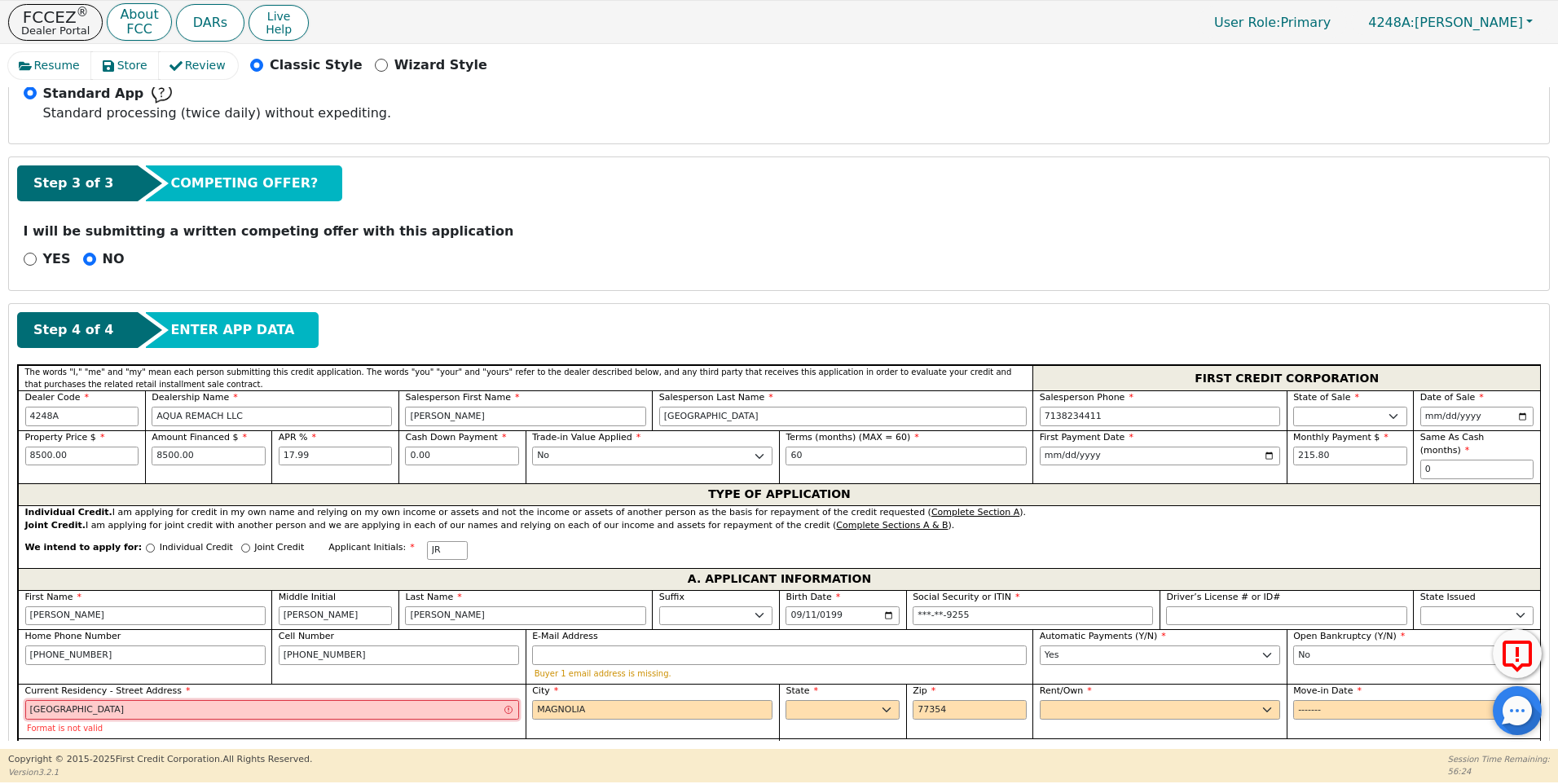
type input "[PERSON_NAME]"
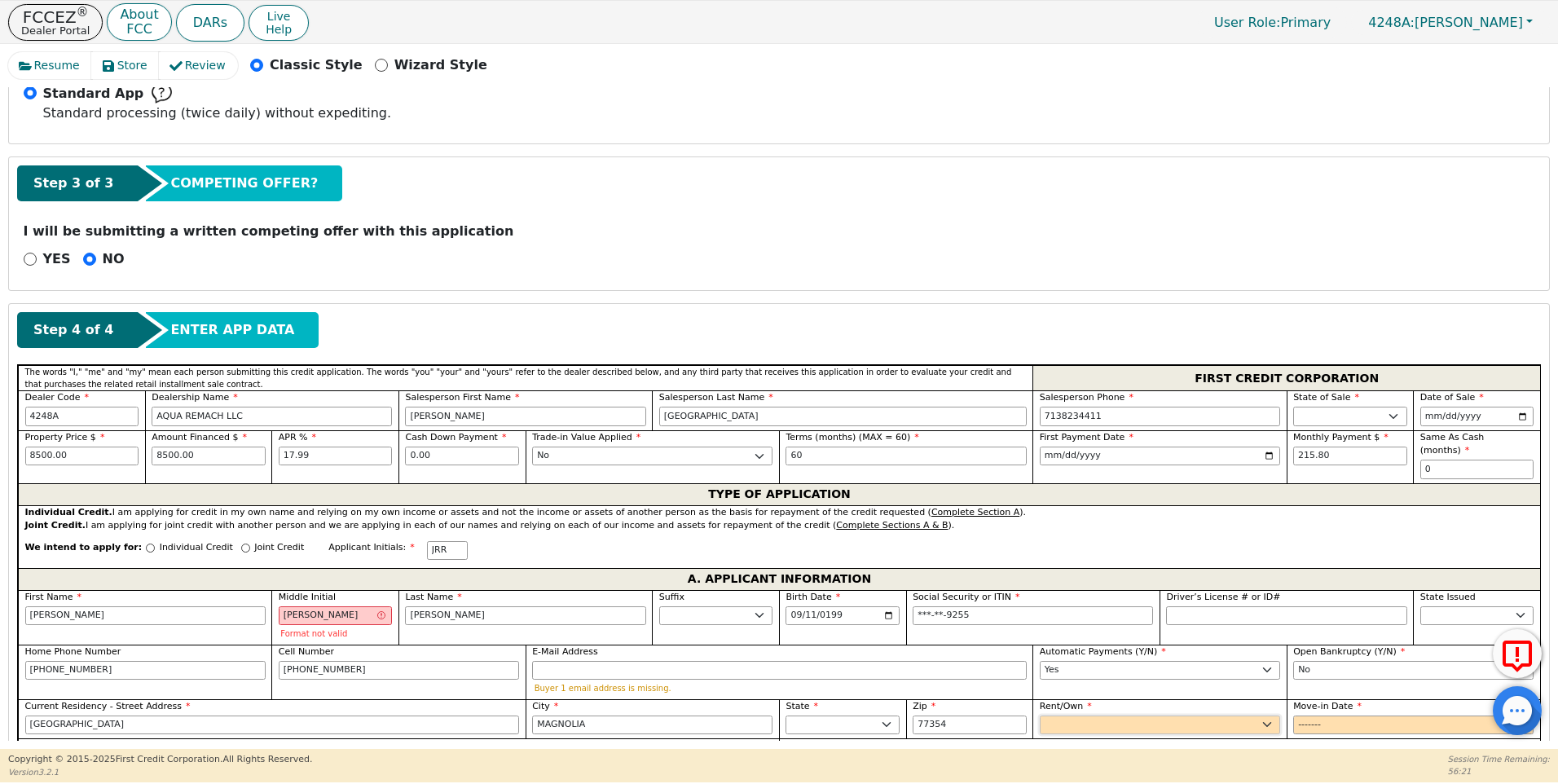
click at [1087, 717] on select "Rent Own" at bounding box center [1160, 725] width 241 height 20
select select "Own"
click at [1040, 716] on select "Rent Own" at bounding box center [1160, 725] width 241 height 20
click at [1306, 716] on input "Move-in Date" at bounding box center [1413, 725] width 241 height 20
click at [1340, 716] on input "Move-in Date" at bounding box center [1413, 725] width 241 height 20
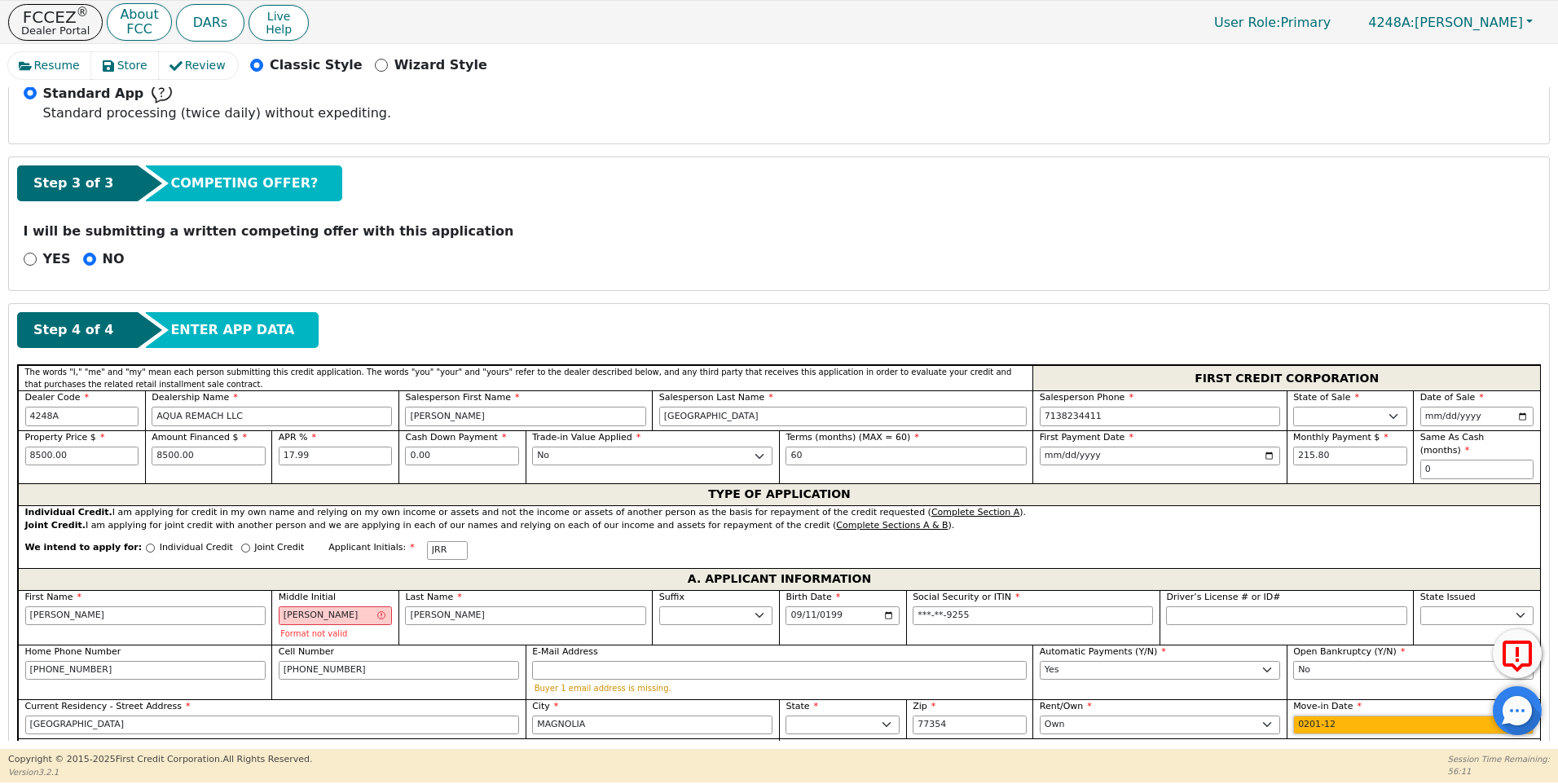
type input "2019-12"
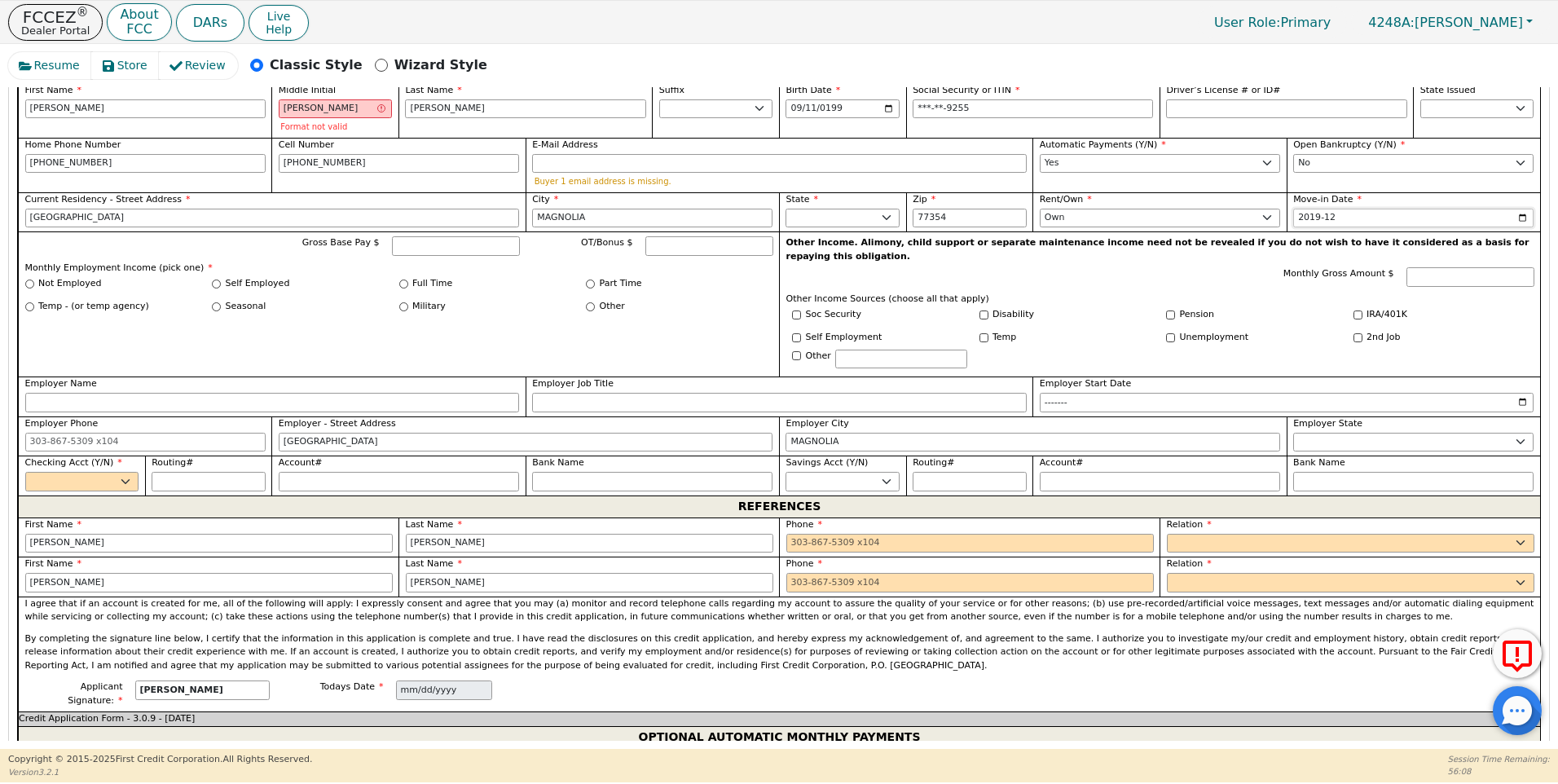
scroll to position [1006, 0]
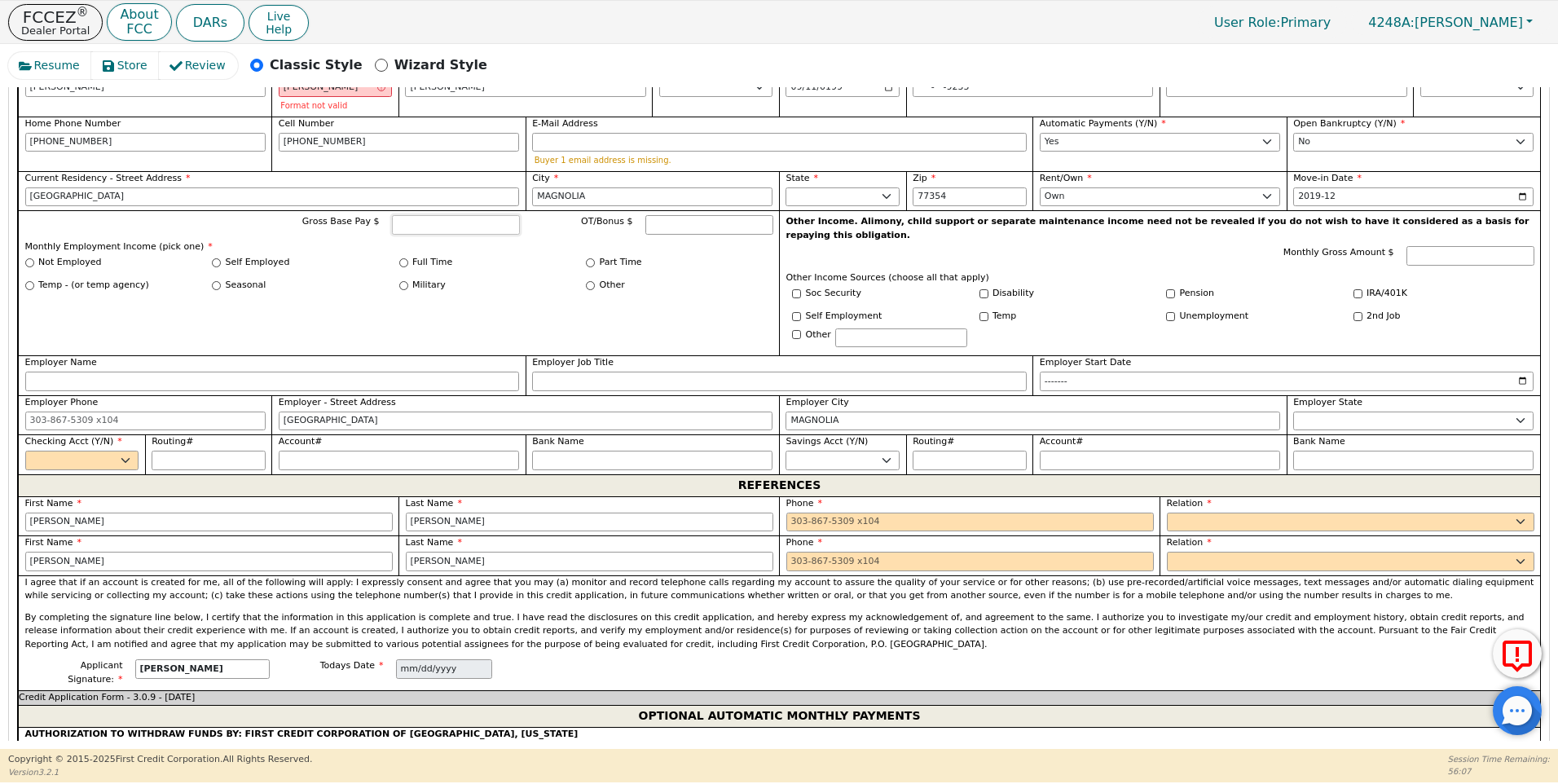
click at [434, 215] on input "Gross Base Pay $" at bounding box center [456, 225] width 128 height 20
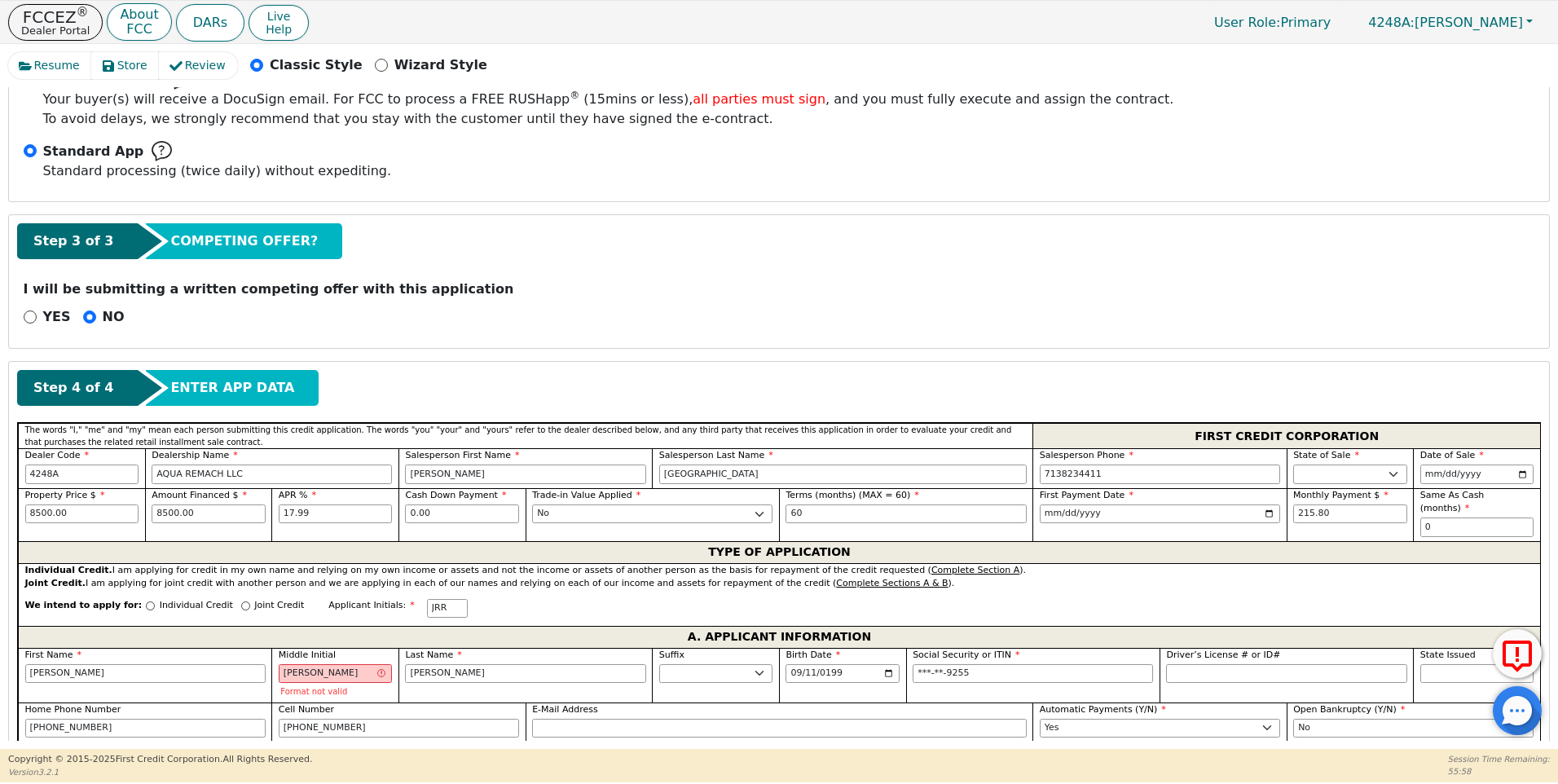
scroll to position [441, 0]
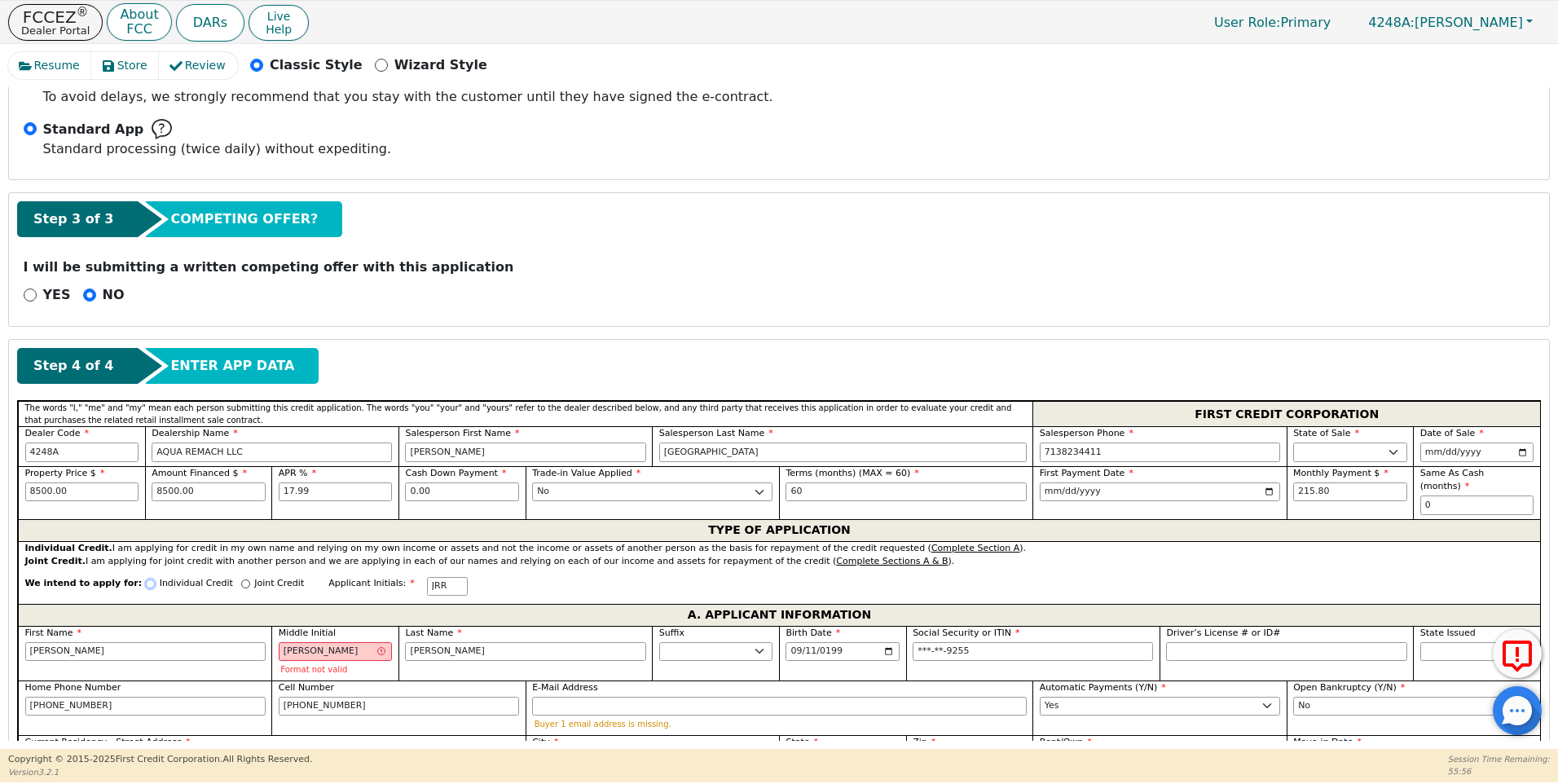
click at [146, 579] on input "Individual Credit" at bounding box center [151, 583] width 9 height 9
radio input "true"
drag, startPoint x: 328, startPoint y: 639, endPoint x: 271, endPoint y: 631, distance: 57.6
click at [271, 631] on div "Middle Initial [PERSON_NAME] Format not valid" at bounding box center [334, 652] width 127 height 55
type input "JR"
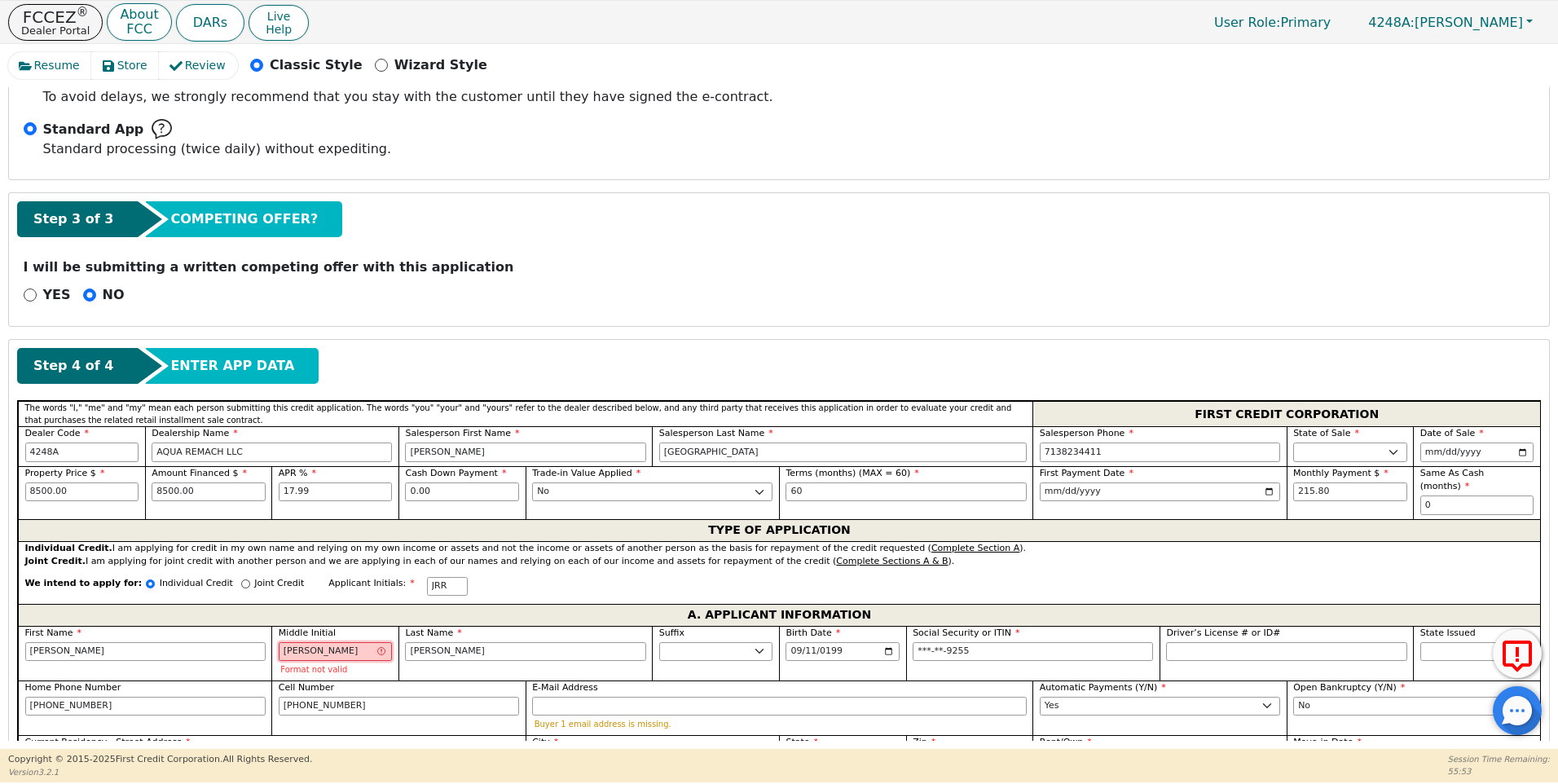
type input "[PERSON_NAME]"
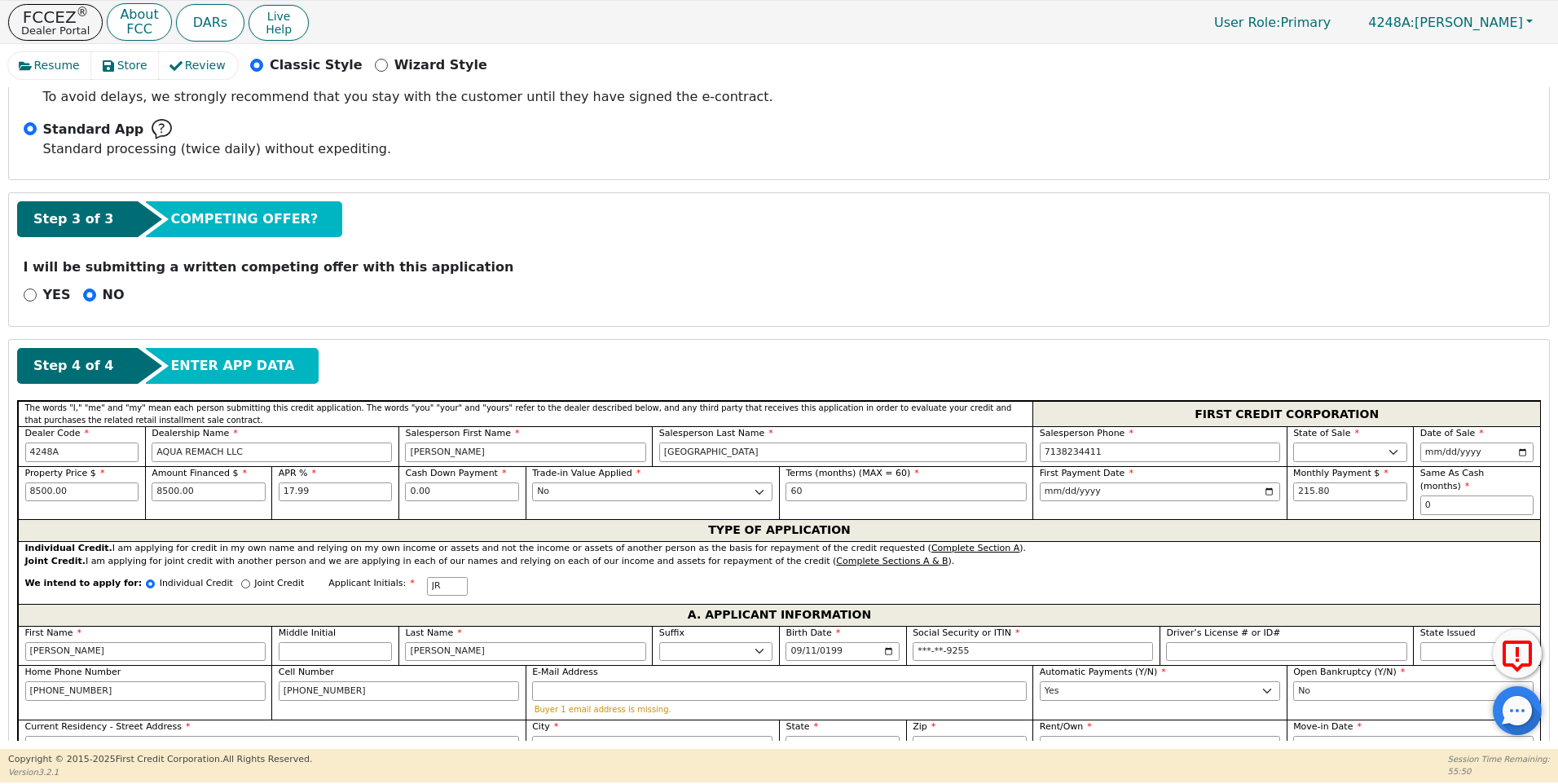
drag, startPoint x: 1550, startPoint y: 357, endPoint x: 1549, endPoint y: 389, distance: 32.0
click at [1549, 389] on div "Resume Store Review Classic Style Wizard Style Back Submit an Application Selec…" at bounding box center [779, 396] width 1558 height 704
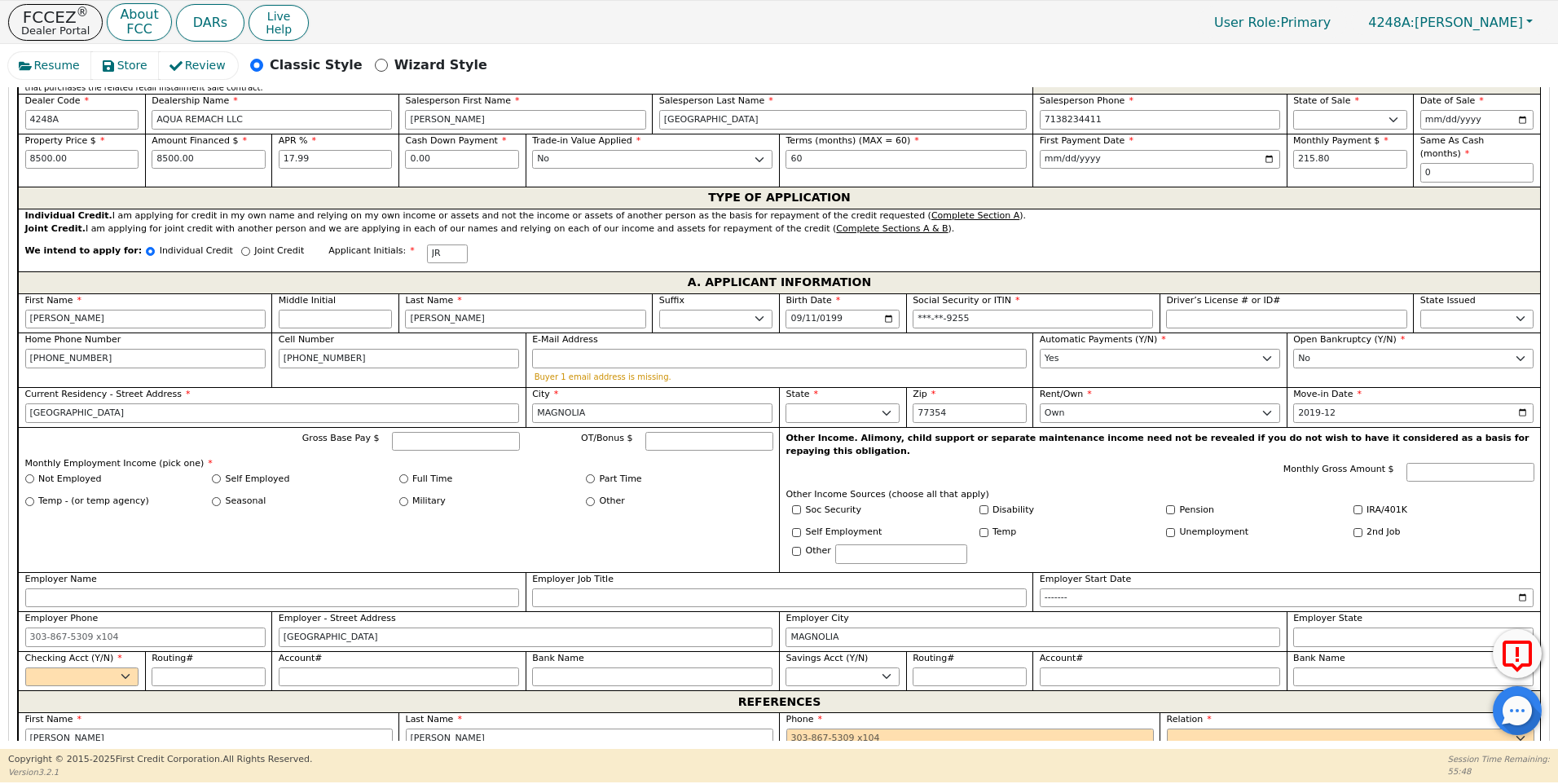
scroll to position [783, 0]
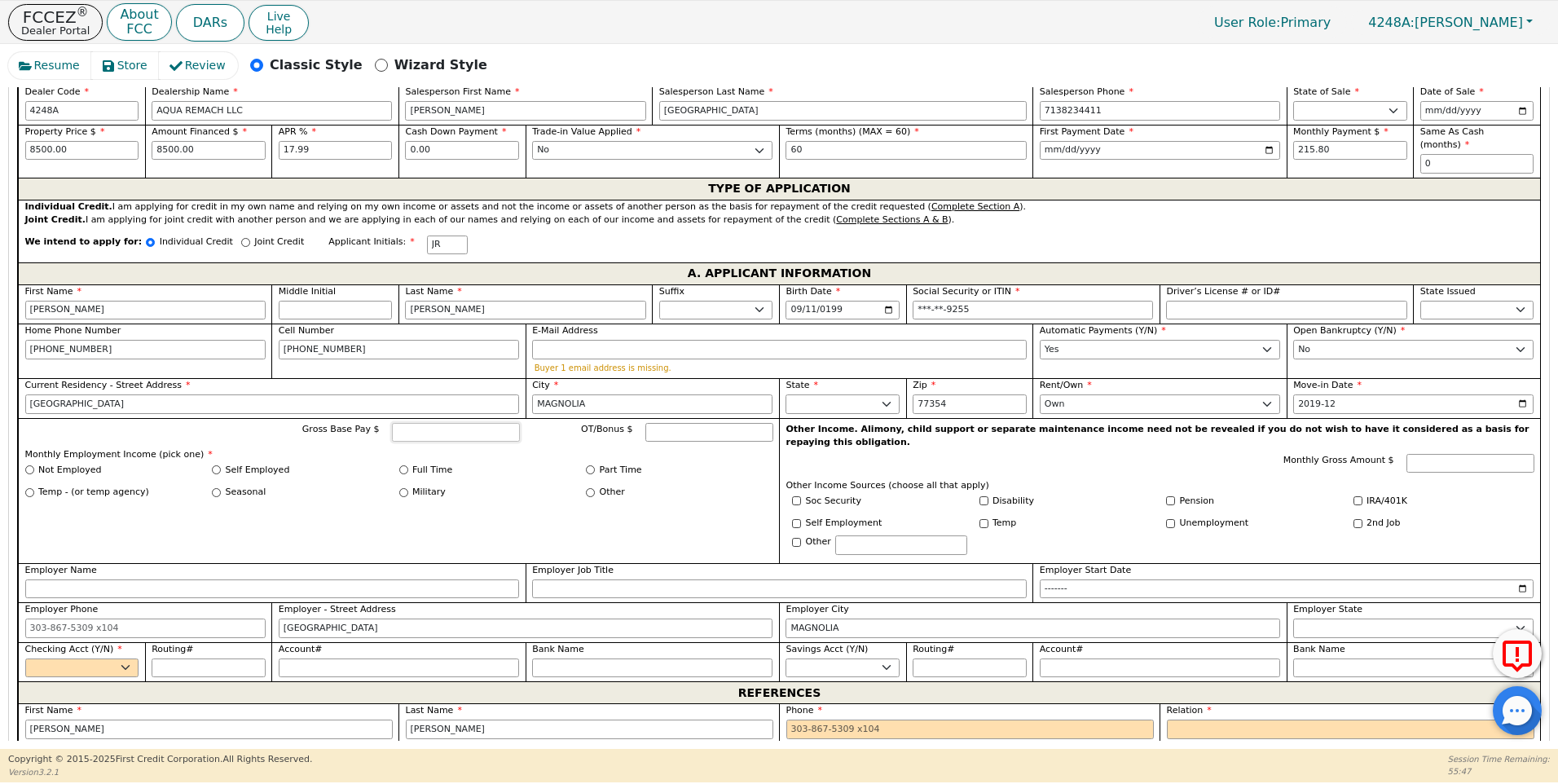
click at [438, 423] on input "Gross Base Pay $" at bounding box center [456, 433] width 128 height 20
type input "2500.00"
click at [403, 466] on input "Full Time" at bounding box center [403, 470] width 9 height 9
radio input "true"
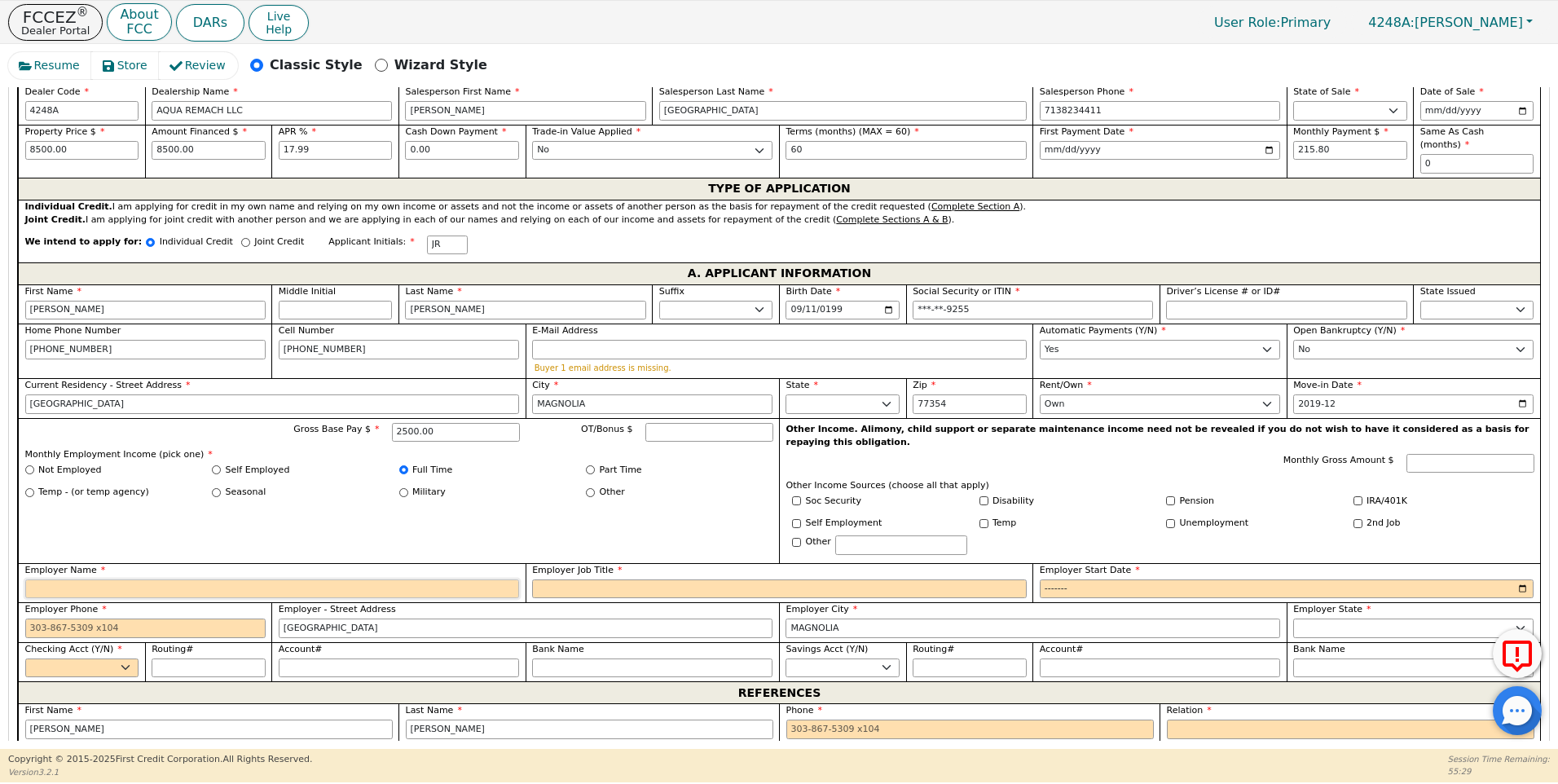
click at [78, 579] on input "Employer Name" at bounding box center [272, 588] width 494 height 20
type input "[PERSON_NAME]"
click at [548, 579] on input "Employer Job Title" at bounding box center [779, 588] width 494 height 20
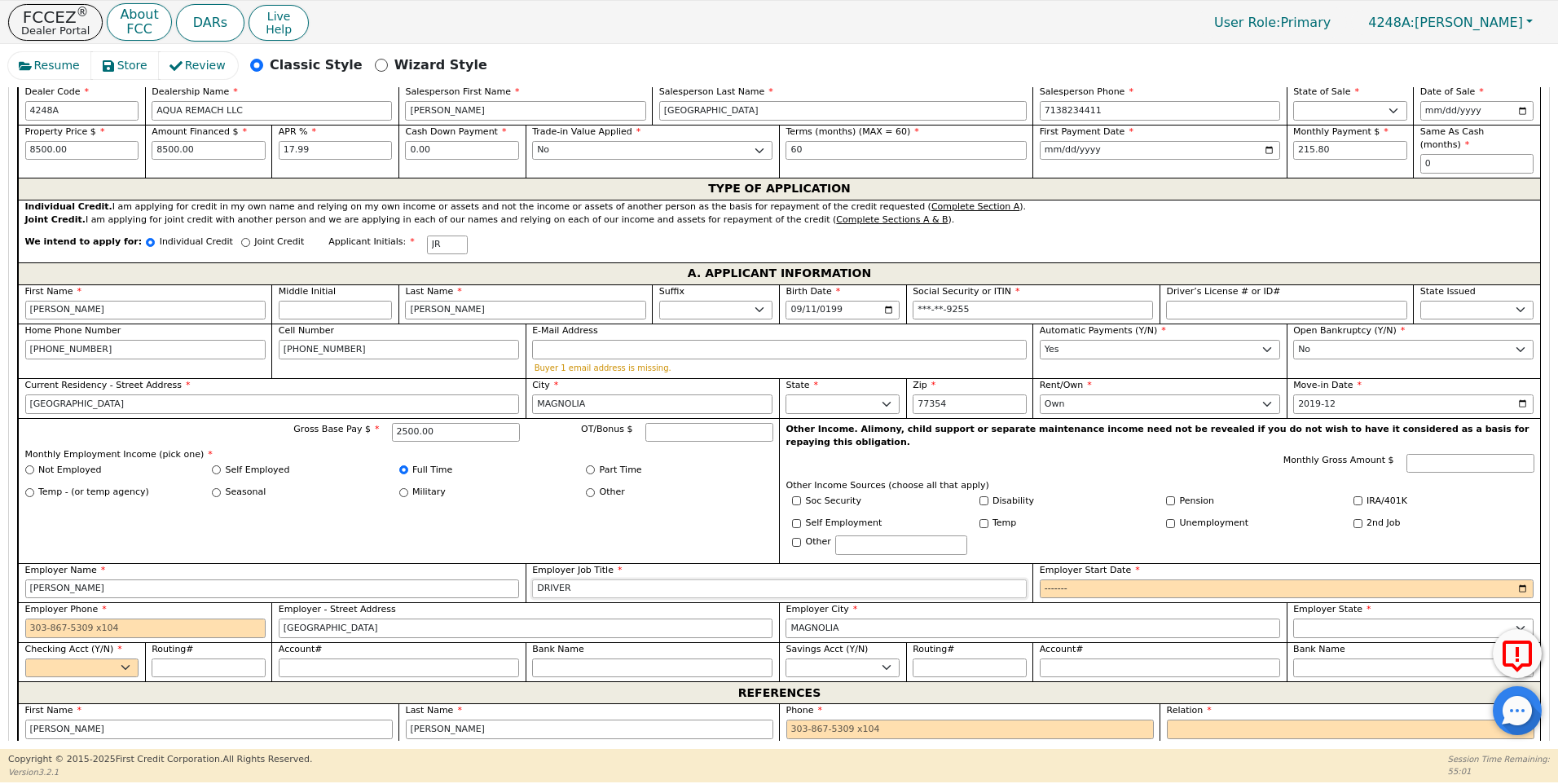
type input "DRIVER"
click at [1062, 579] on input "Employer Start Date" at bounding box center [1286, 588] width 494 height 20
click at [1080, 579] on input "Employer Start Date" at bounding box center [1286, 588] width 494 height 20
type input "2016-01"
click at [34, 619] on input "Employer Phone" at bounding box center [145, 628] width 241 height 20
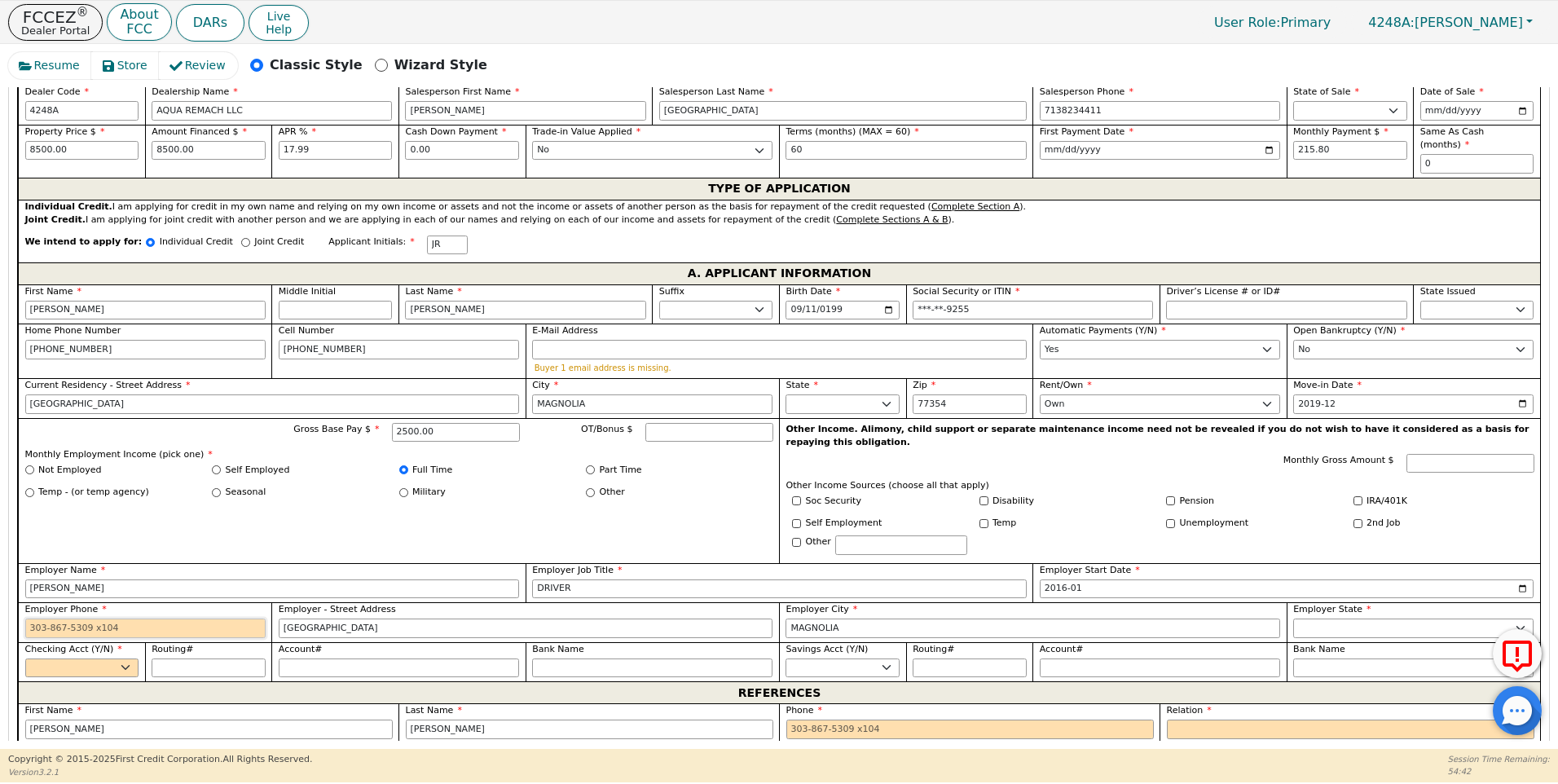
type input "8"
type input "[PHONE_NUMBER]"
click at [75, 659] on select "Yes No" at bounding box center [82, 668] width 114 height 20
select select "y"
click at [25, 659] on select "Yes No" at bounding box center [82, 668] width 114 height 20
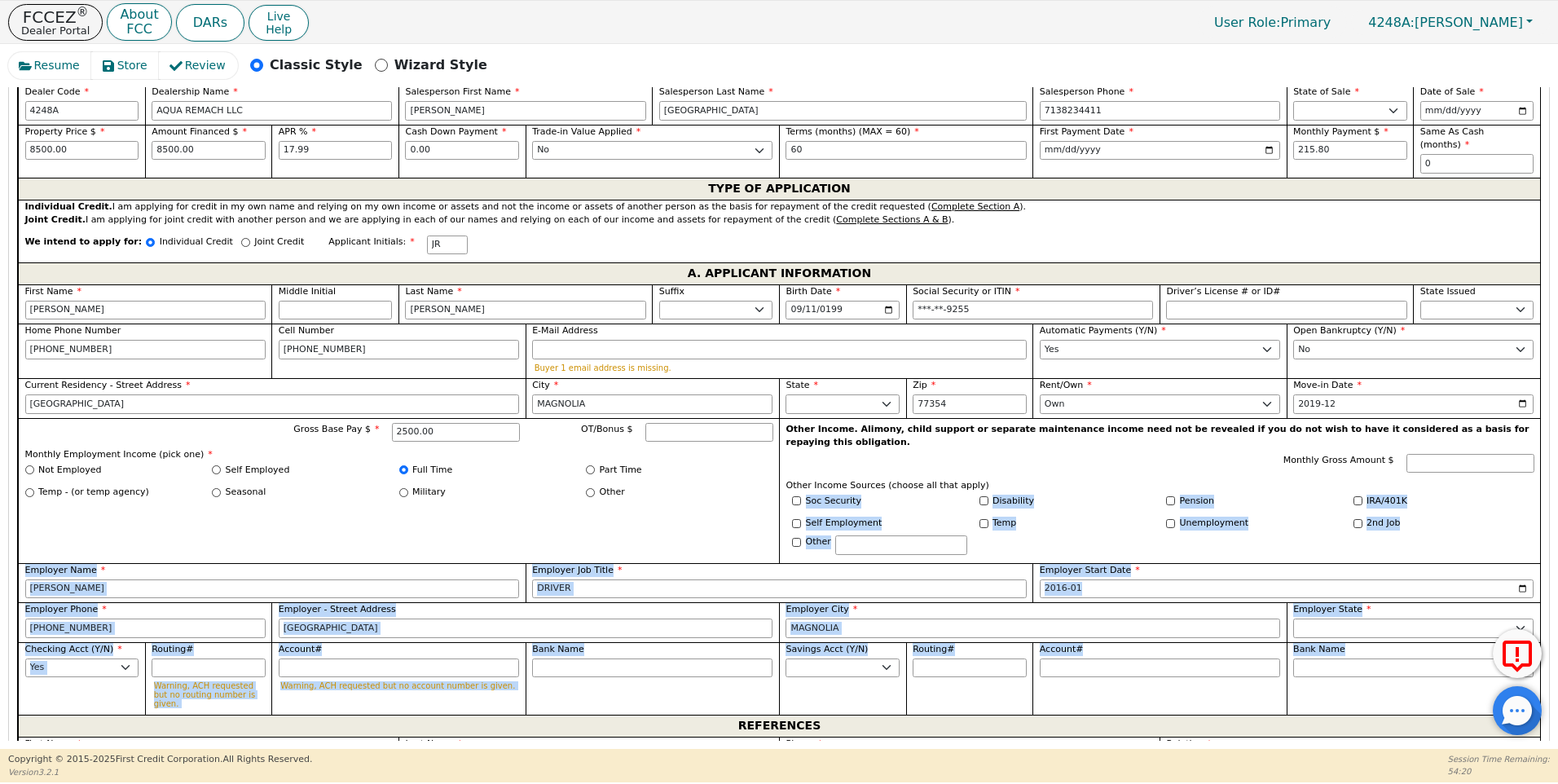
drag, startPoint x: 1550, startPoint y: 451, endPoint x: 1514, endPoint y: 606, distance: 159.1
click at [1514, 606] on div "Resume Store Review Classic Style Wizard Style Back Submit an Application Selec…" at bounding box center [779, 396] width 1558 height 704
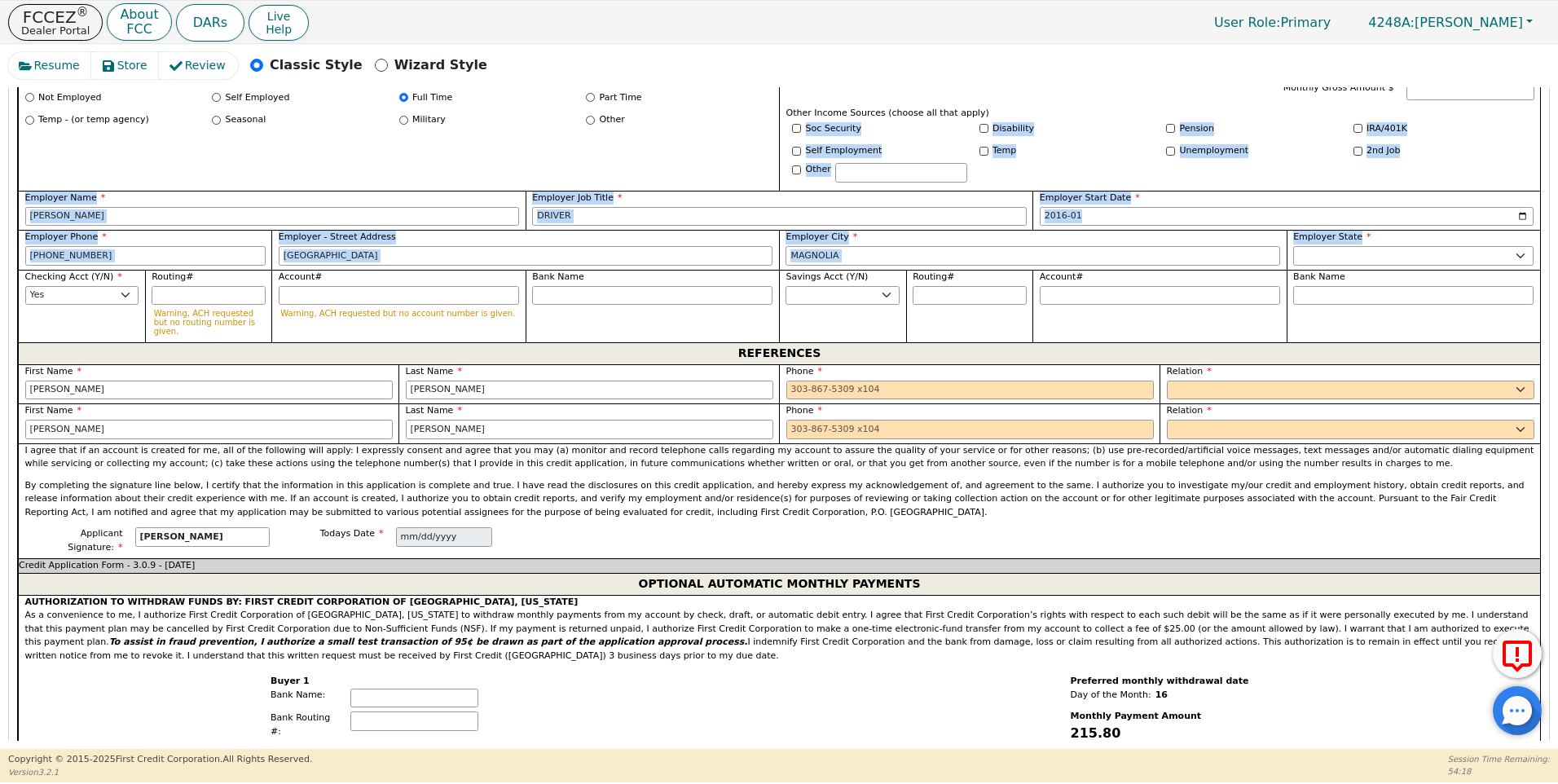
scroll to position [1165, 0]
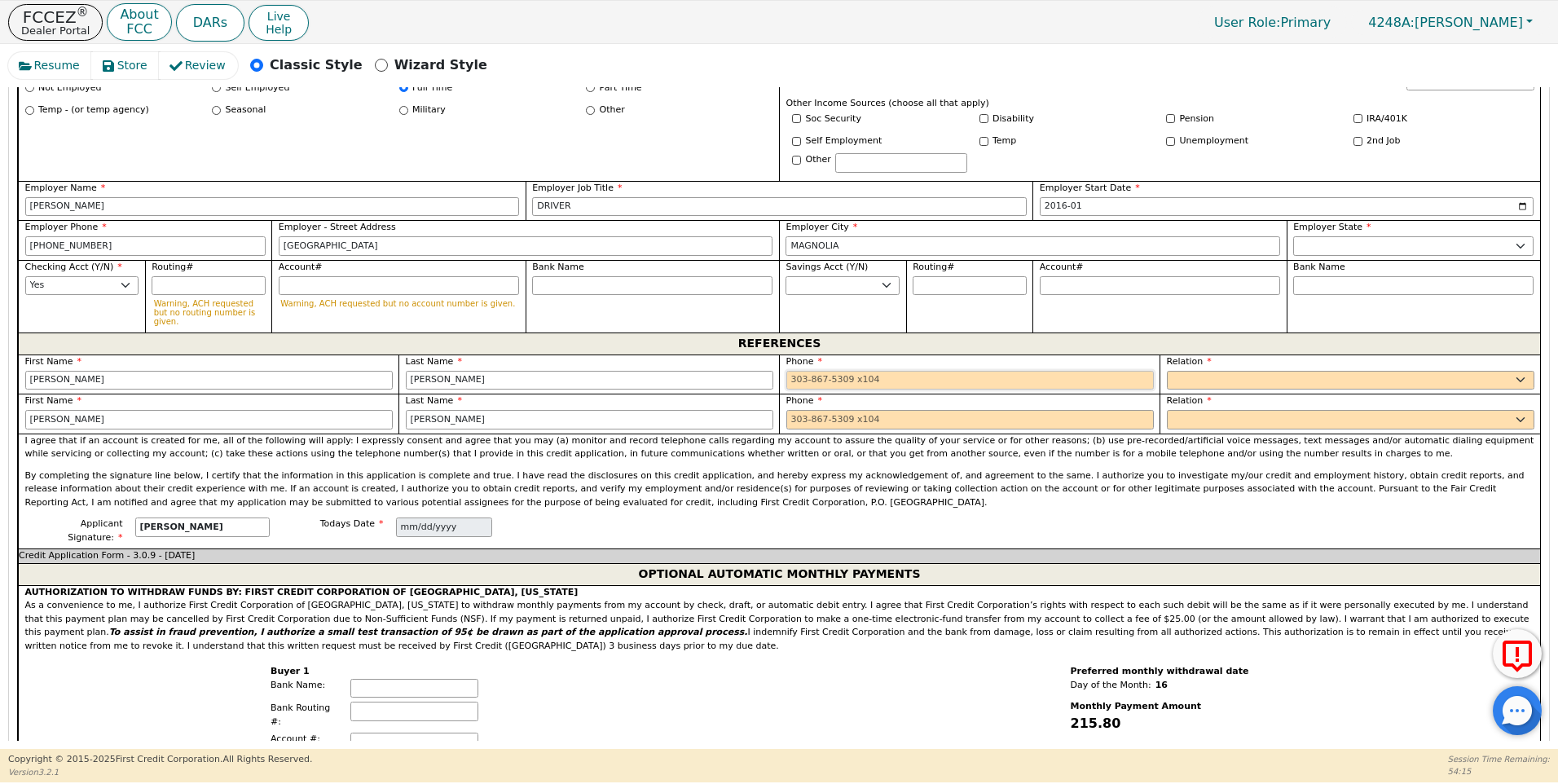
click at [792, 370] on input "tel" at bounding box center [969, 380] width 368 height 20
click at [77, 370] on input "[PERSON_NAME]" at bounding box center [209, 380] width 368 height 20
type input "J"
type input "[PERSON_NAME]"
click at [795, 370] on input "tel" at bounding box center [969, 380] width 368 height 20
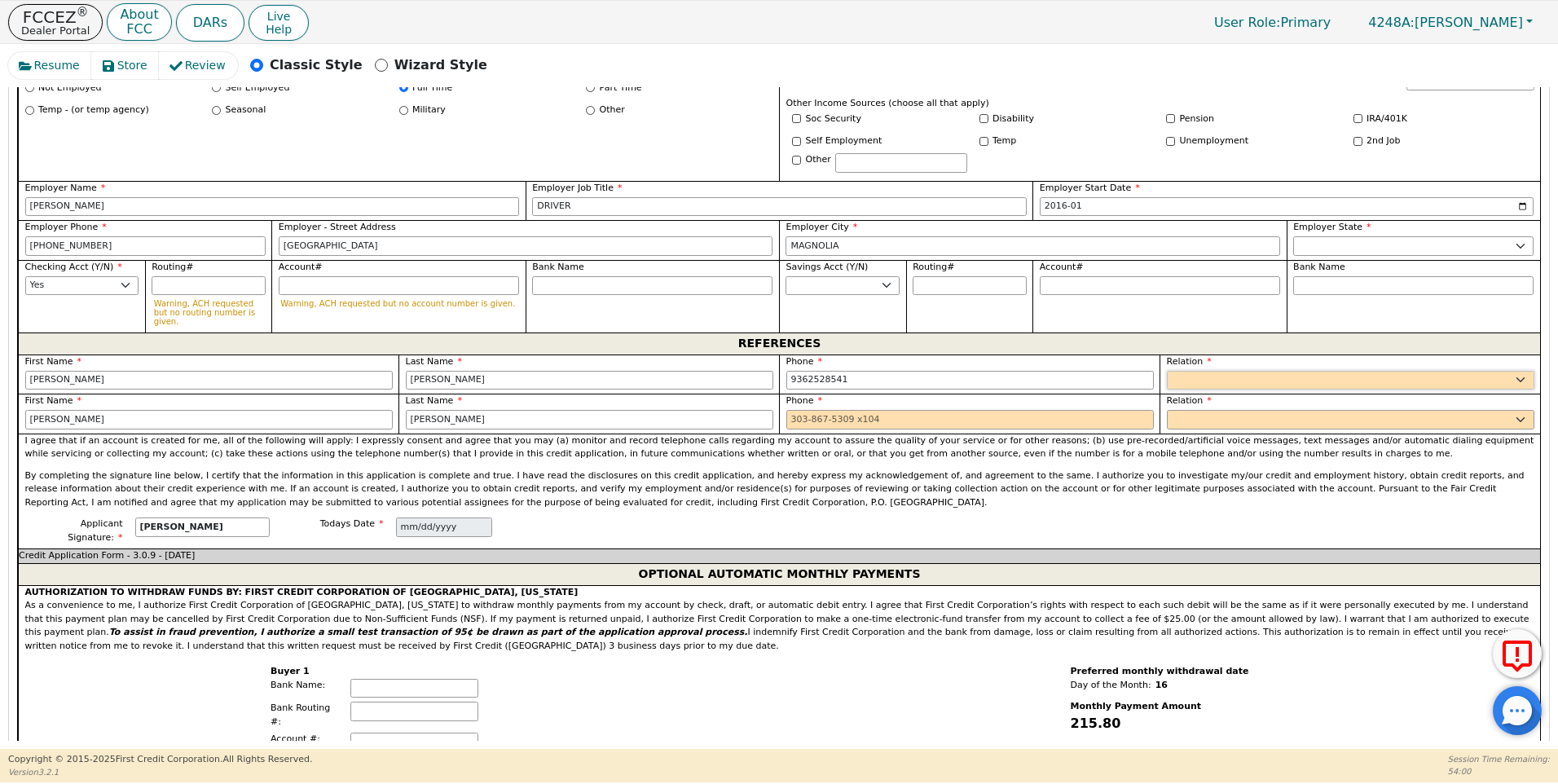
type input "[PHONE_NUMBER]"
click at [1220, 370] on select "FATHER MOTHER SISTER BROTHER DAUGHTER SON CO-WORKER NEIGHBOR FRIEND COUSIN G-MO…" at bounding box center [1350, 380] width 368 height 20
select select "FRIEND"
click at [1167, 370] on select "FATHER MOTHER SISTER BROTHER DAUGHTER SON CO-WORKER NEIGHBOR FRIEND COUSIN G-MO…" at bounding box center [1350, 380] width 368 height 20
drag, startPoint x: 74, startPoint y: 383, endPoint x: -3, endPoint y: 380, distance: 77.1
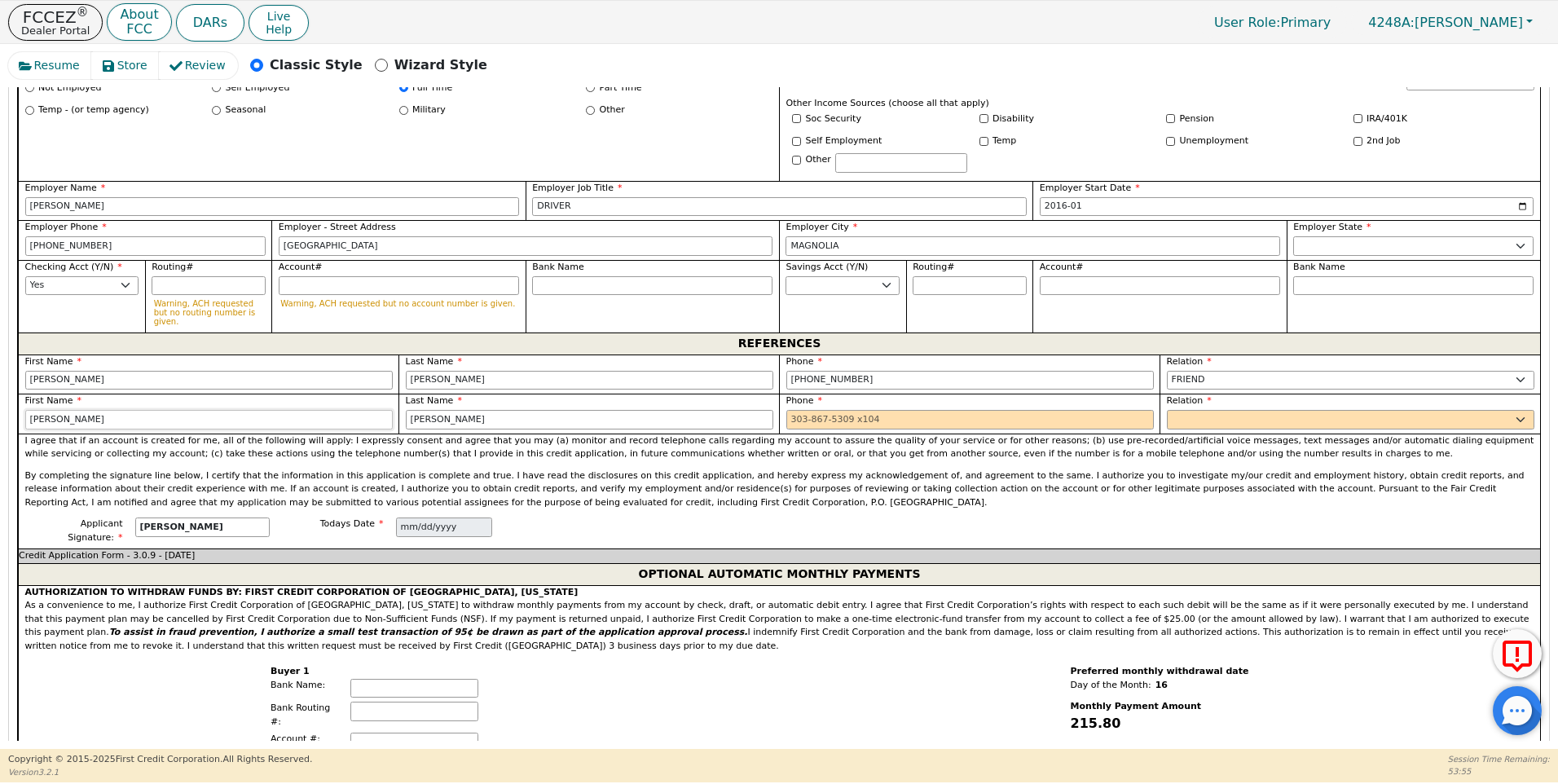
click at [0, 380] on html "FCCEZ ® Dealer Portal About FCC DARs Live Help User Role : Primary 4248A: [PERS…" at bounding box center [779, 391] width 1558 height 782
type input "[PERSON_NAME]"
drag, startPoint x: 478, startPoint y: 382, endPoint x: 372, endPoint y: 391, distance: 106.4
click at [372, 391] on div "First Name [PERSON_NAME] Last Name [PERSON_NAME] Phone [PHONE_NUMBER] Relation …" at bounding box center [779, 394] width 1523 height 79
type input "[PERSON_NAME]"
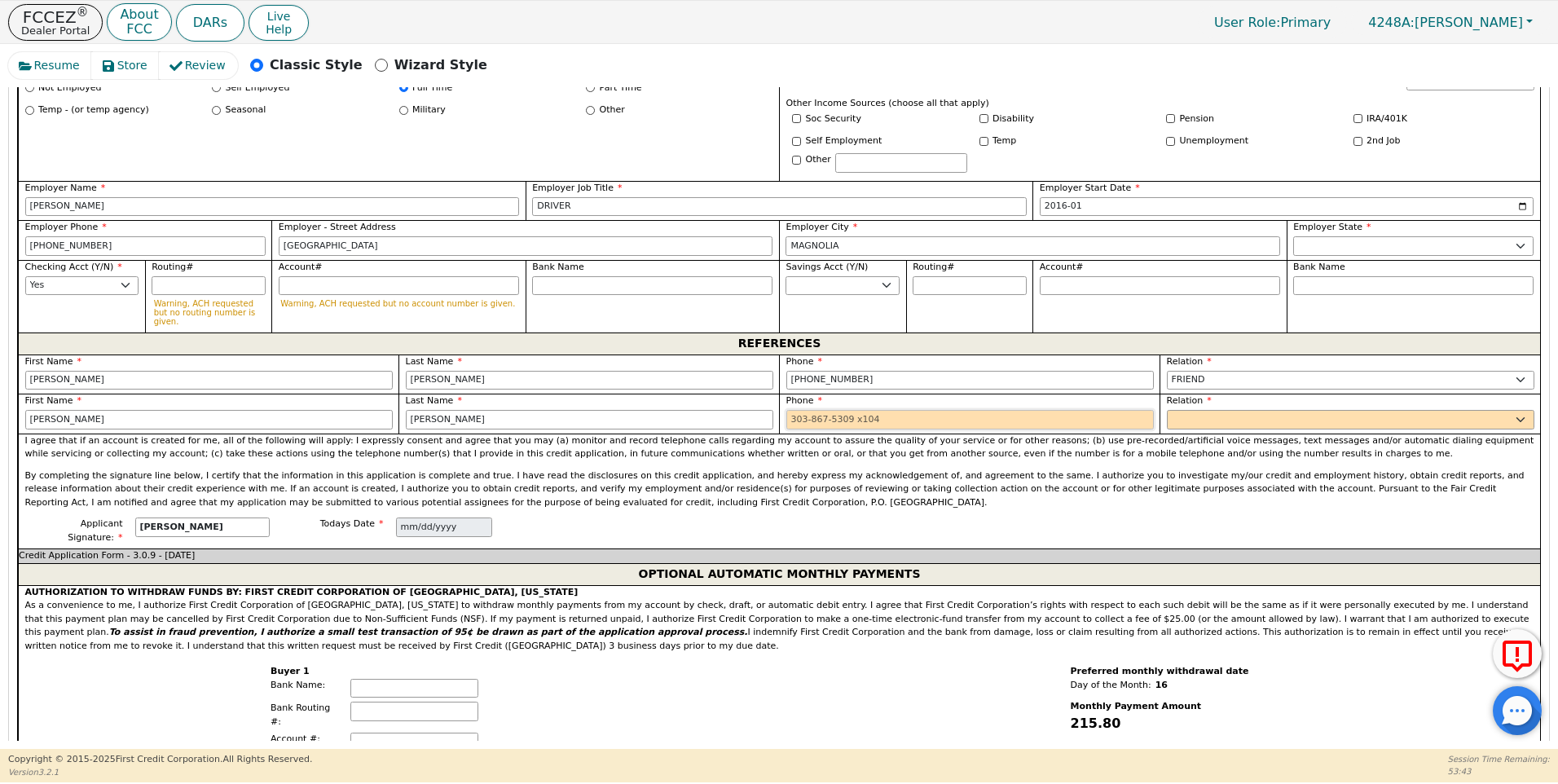
click at [792, 410] on input "tel" at bounding box center [969, 420] width 368 height 20
type input "[PHONE_NUMBER]"
click at [1190, 410] on select "FATHER MOTHER SISTER BROTHER DAUGHTER SON CO-WORKER NEIGHBOR FRIEND COUSIN G-MO…" at bounding box center [1350, 420] width 368 height 20
select select "FRIEND"
click at [1167, 410] on select "FATHER MOTHER SISTER BROTHER DAUGHTER SON CO-WORKER NEIGHBOR FRIEND COUSIN G-MO…" at bounding box center [1350, 420] width 368 height 20
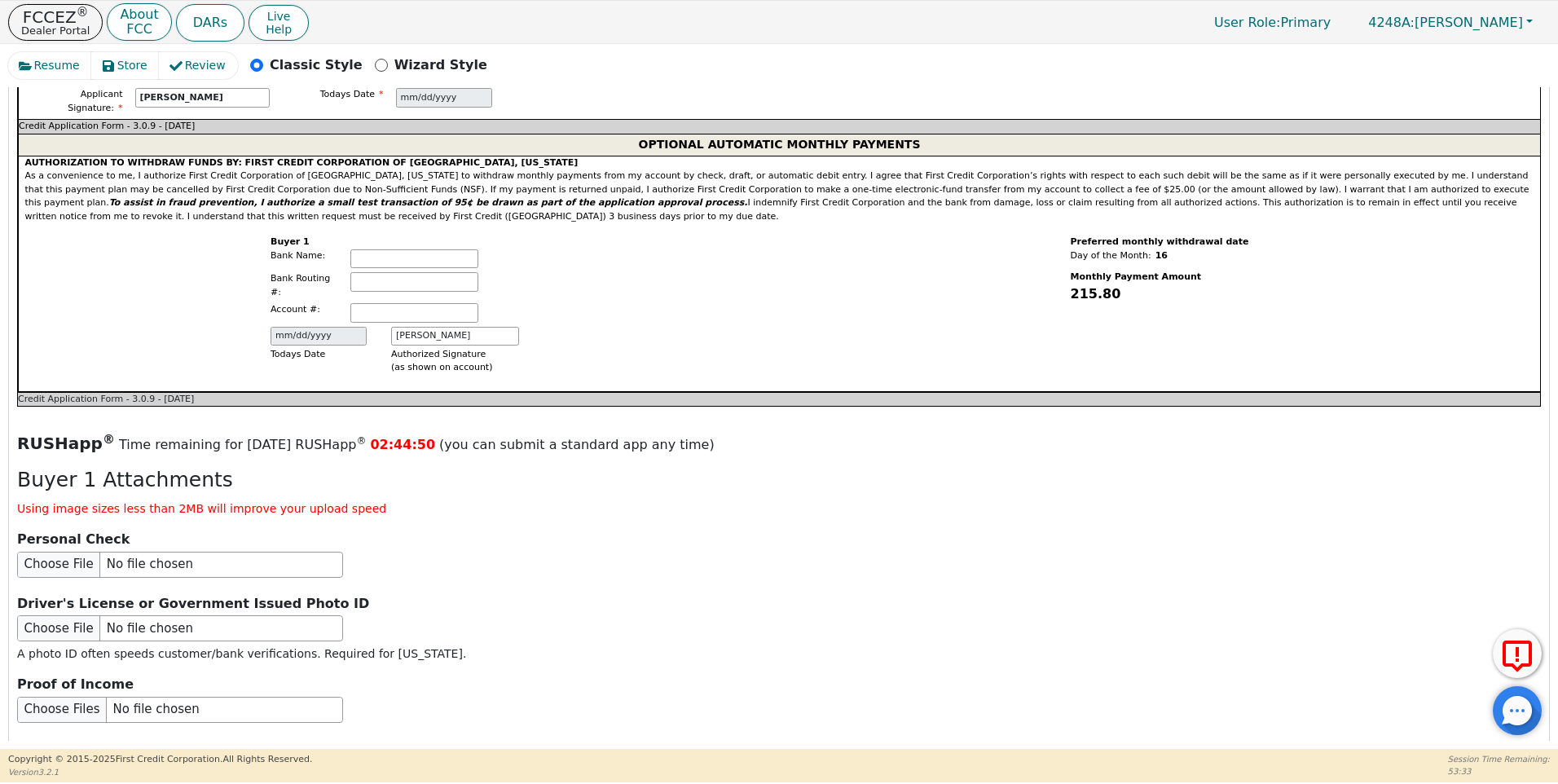
scroll to position [1843, 0]
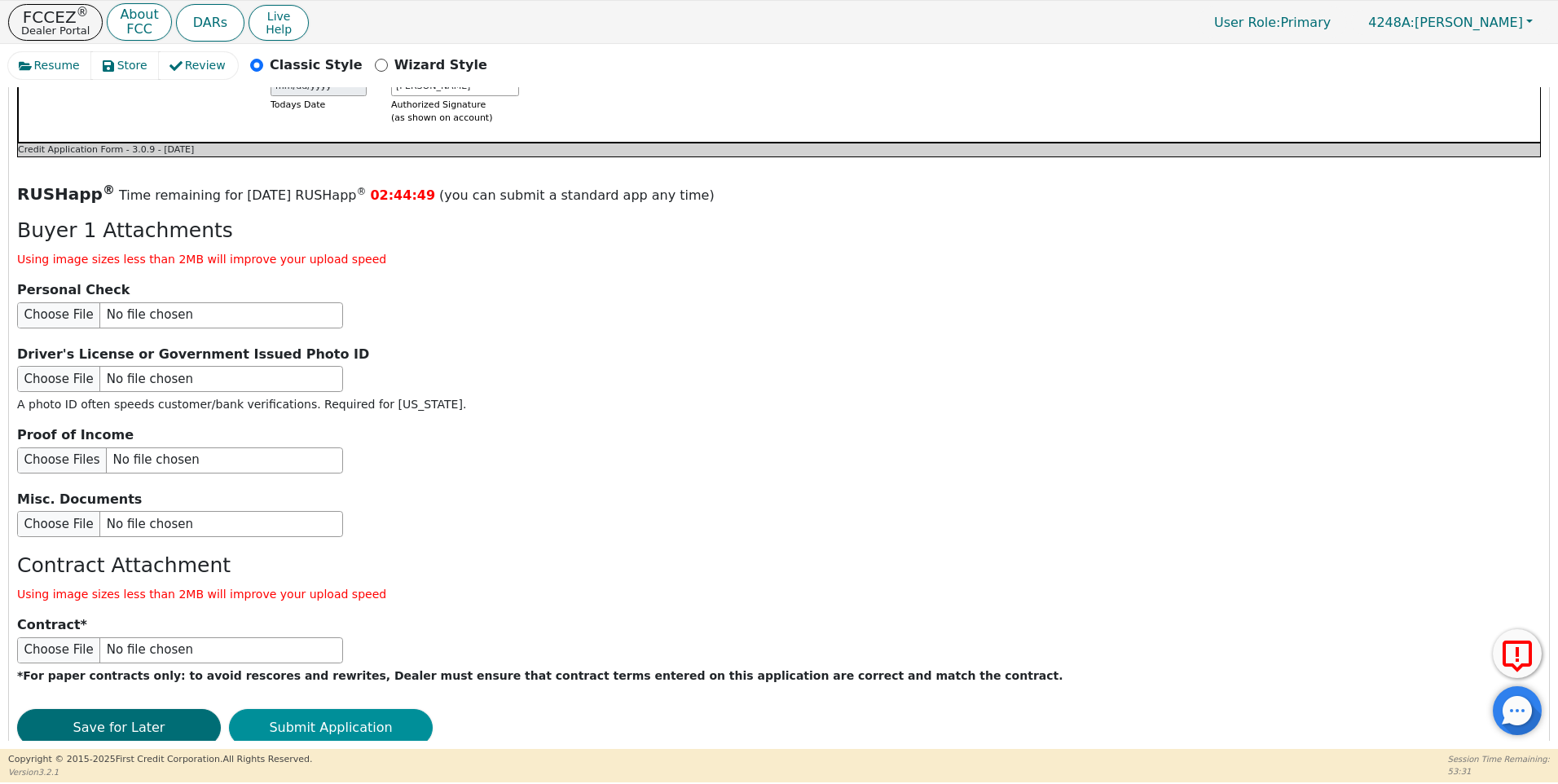
click at [372, 709] on button "Submit Application" at bounding box center [331, 727] width 203 height 37
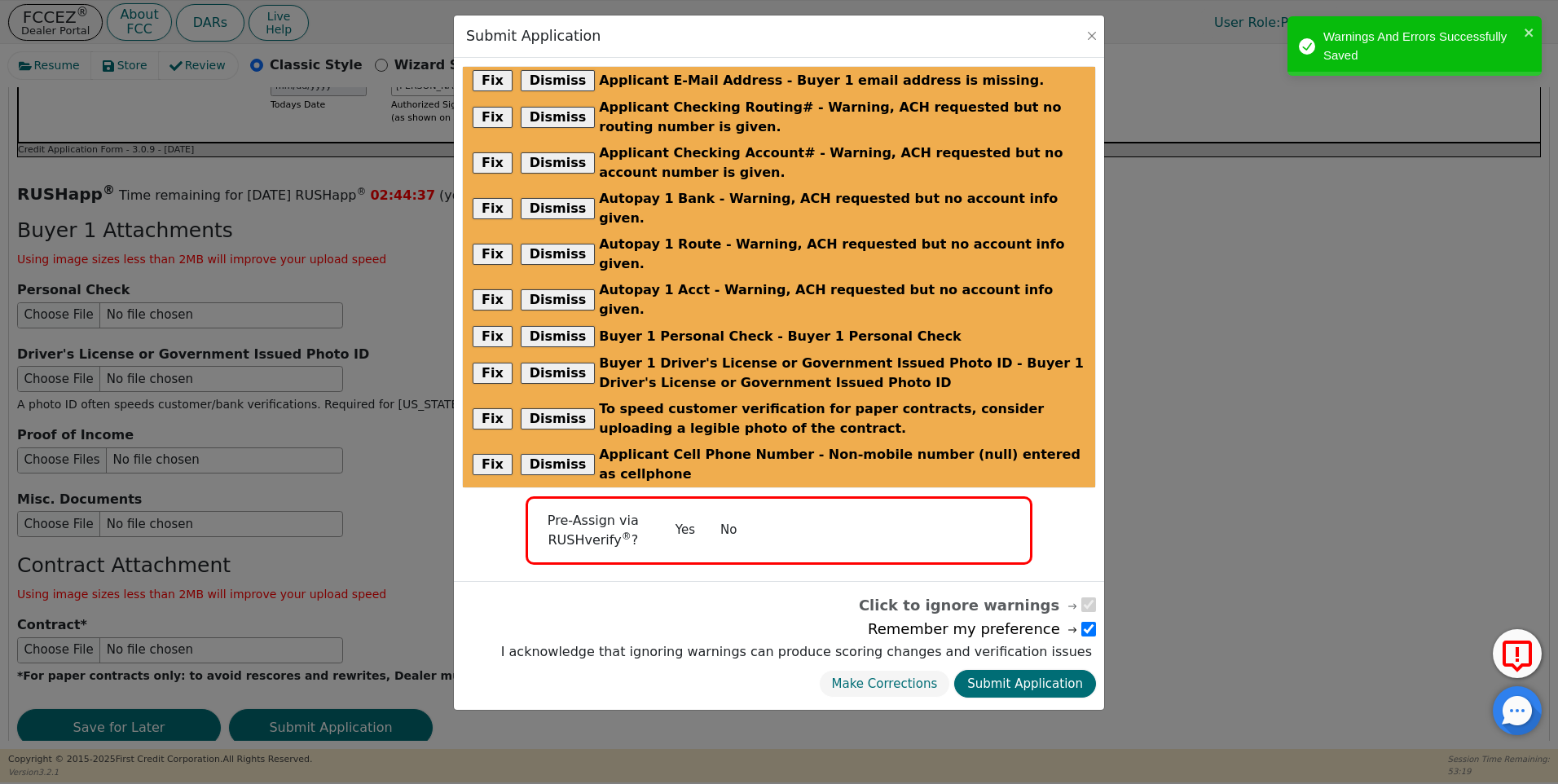
click at [722, 516] on button "No" at bounding box center [728, 530] width 42 height 29
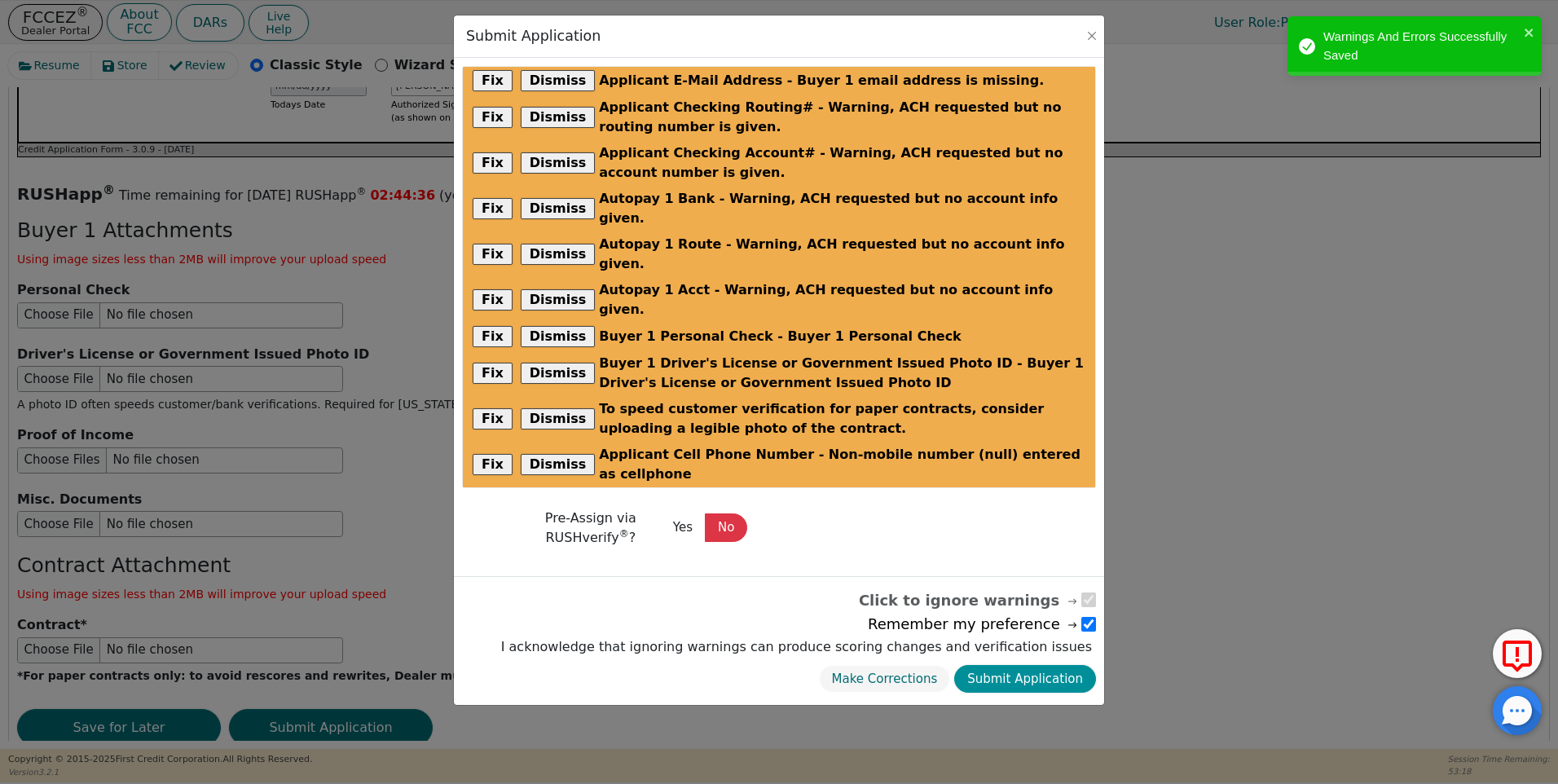
click at [1028, 665] on button "Submit Application" at bounding box center [1025, 678] width 142 height 29
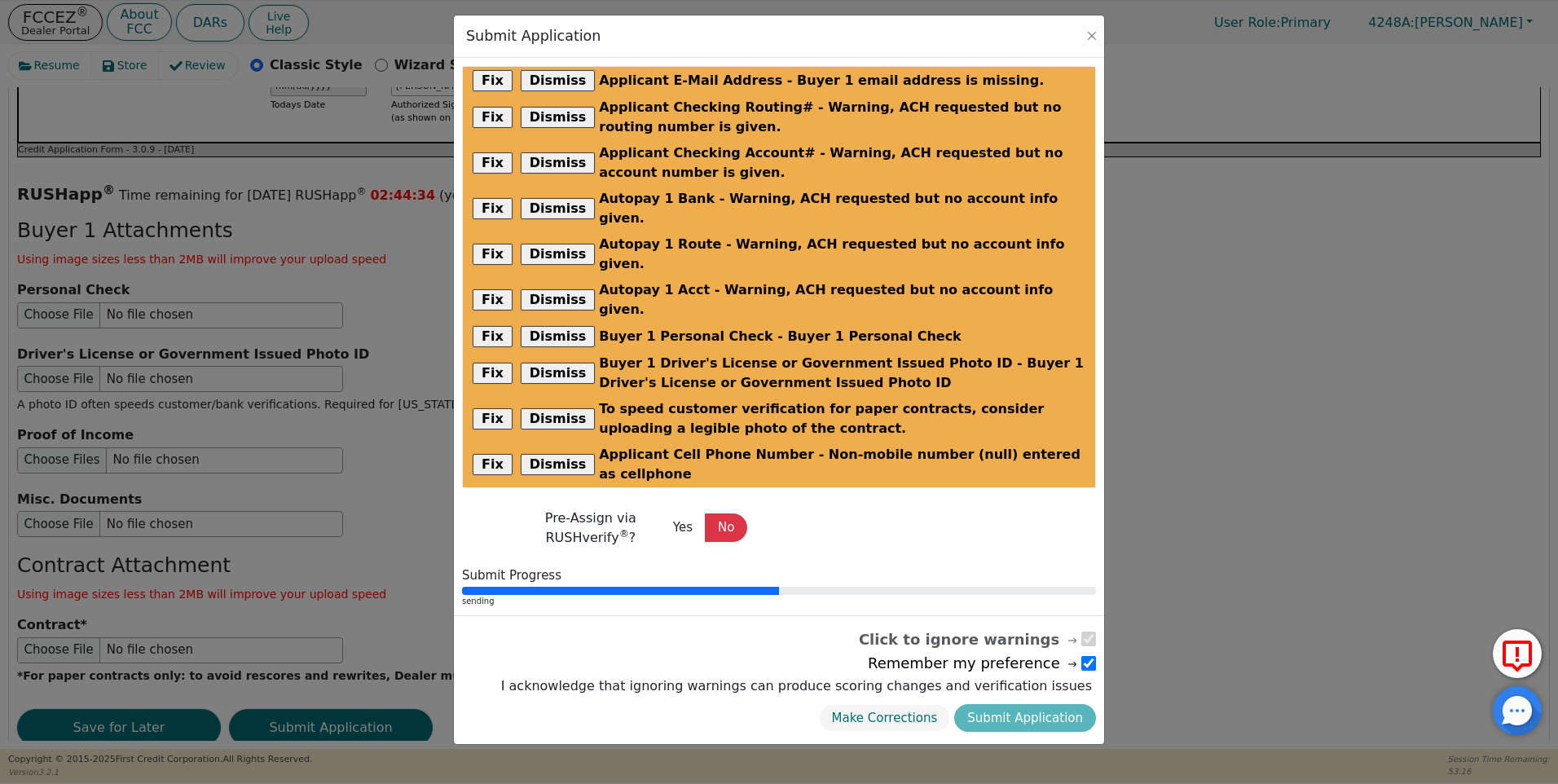
radio input "false"
checkbox input "false"
